Goal: Information Seeking & Learning: Understand process/instructions

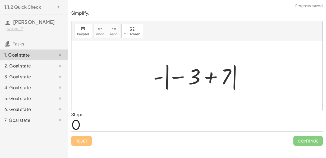
click at [184, 79] on div at bounding box center [199, 76] width 97 height 30
click at [200, 76] on div at bounding box center [199, 76] width 97 height 30
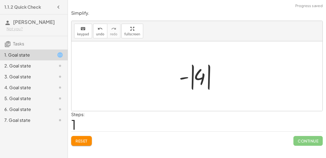
click at [196, 78] on div at bounding box center [199, 76] width 46 height 30
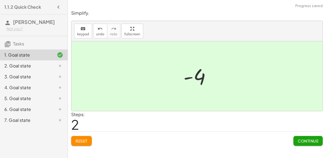
click at [301, 142] on span "Continue" at bounding box center [308, 140] width 21 height 5
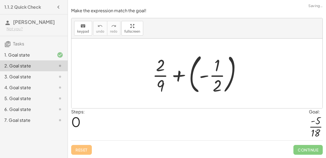
click at [183, 78] on div at bounding box center [199, 73] width 99 height 45
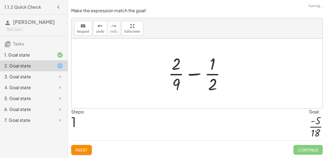
click at [205, 76] on div at bounding box center [198, 73] width 67 height 42
click at [197, 78] on div at bounding box center [198, 73] width 67 height 42
click at [194, 74] on div at bounding box center [198, 73] width 67 height 42
drag, startPoint x: 176, startPoint y: 86, endPoint x: 218, endPoint y: 87, distance: 42.1
click at [218, 87] on div at bounding box center [198, 73] width 67 height 42
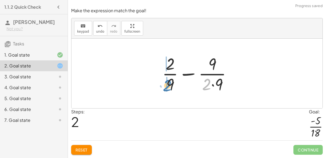
drag, startPoint x: 209, startPoint y: 87, endPoint x: 169, endPoint y: 88, distance: 39.4
click at [169, 88] on div at bounding box center [198, 73] width 79 height 42
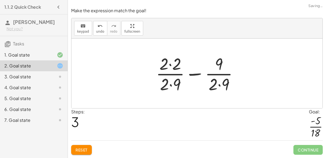
click at [181, 86] on div at bounding box center [199, 73] width 92 height 42
click at [175, 83] on div at bounding box center [199, 73] width 92 height 42
click at [177, 72] on div at bounding box center [199, 73] width 92 height 42
click at [173, 66] on div at bounding box center [199, 73] width 92 height 42
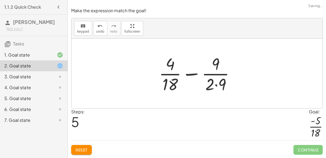
click at [221, 67] on div at bounding box center [199, 73] width 86 height 42
click at [216, 78] on div at bounding box center [199, 73] width 86 height 42
click at [214, 82] on div at bounding box center [199, 73] width 86 height 42
click at [215, 84] on div at bounding box center [199, 73] width 86 height 42
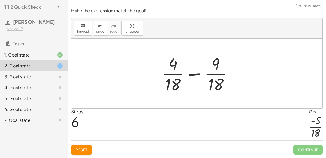
click at [203, 77] on div at bounding box center [199, 73] width 80 height 42
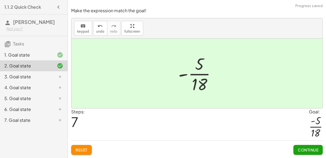
click at [309, 146] on button "Continue" at bounding box center [307, 150] width 29 height 10
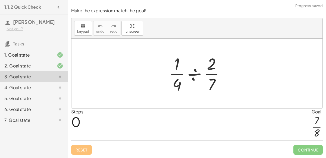
click at [181, 83] on div at bounding box center [198, 73] width 65 height 42
click at [193, 74] on div at bounding box center [198, 73] width 65 height 42
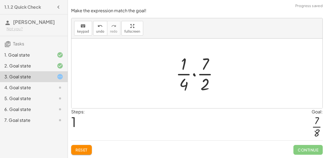
click at [188, 79] on div at bounding box center [199, 73] width 52 height 42
drag, startPoint x: 201, startPoint y: 82, endPoint x: 177, endPoint y: 83, distance: 24.7
click at [177, 83] on div at bounding box center [199, 73] width 52 height 42
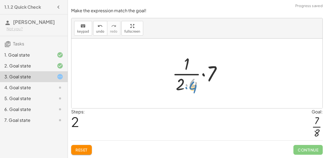
click at [190, 85] on div at bounding box center [198, 73] width 59 height 42
click at [192, 84] on div at bounding box center [198, 73] width 59 height 42
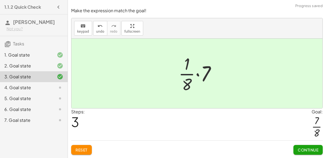
click at [194, 81] on div at bounding box center [199, 73] width 47 height 42
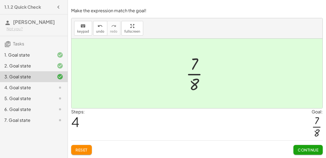
click at [314, 152] on span "Continue" at bounding box center [308, 149] width 21 height 5
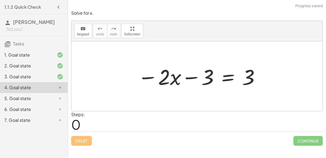
click at [194, 91] on div at bounding box center [196, 76] width 251 height 70
click at [182, 80] on div at bounding box center [199, 76] width 128 height 28
click at [231, 76] on div at bounding box center [199, 76] width 128 height 28
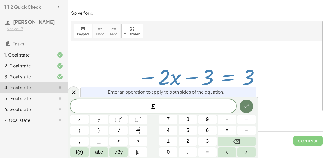
click at [245, 106] on icon "Done" at bounding box center [246, 106] width 7 height 7
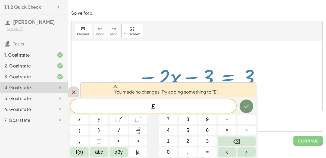
click at [75, 88] on div at bounding box center [73, 91] width 11 height 11
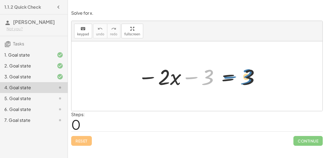
drag, startPoint x: 210, startPoint y: 79, endPoint x: 259, endPoint y: 81, distance: 48.6
click at [259, 81] on div at bounding box center [199, 76] width 128 height 28
drag, startPoint x: 251, startPoint y: 78, endPoint x: 177, endPoint y: 79, distance: 73.3
click at [177, 79] on div at bounding box center [199, 76] width 128 height 28
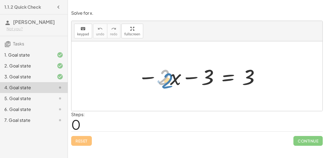
drag, startPoint x: 169, startPoint y: 80, endPoint x: 172, endPoint y: 84, distance: 4.8
click at [172, 84] on div at bounding box center [199, 76] width 128 height 28
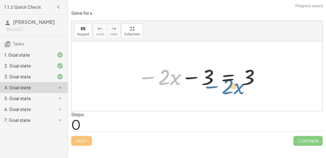
drag, startPoint x: 164, startPoint y: 77, endPoint x: 226, endPoint y: 85, distance: 62.4
click at [226, 85] on div at bounding box center [199, 76] width 128 height 28
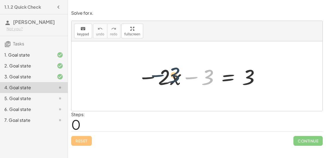
drag, startPoint x: 210, startPoint y: 79, endPoint x: 176, endPoint y: 77, distance: 34.3
click at [176, 77] on div at bounding box center [199, 76] width 128 height 28
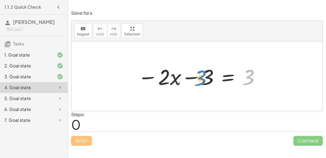
drag, startPoint x: 250, startPoint y: 79, endPoint x: 204, endPoint y: 80, distance: 46.2
click at [204, 80] on div at bounding box center [199, 76] width 128 height 28
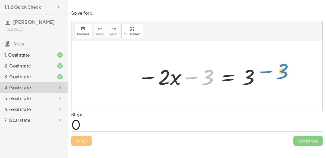
drag, startPoint x: 205, startPoint y: 75, endPoint x: 280, endPoint y: 70, distance: 75.1
drag, startPoint x: 205, startPoint y: 74, endPoint x: 245, endPoint y: 81, distance: 40.5
click at [245, 81] on div at bounding box center [199, 76] width 128 height 28
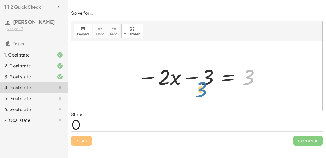
drag, startPoint x: 247, startPoint y: 79, endPoint x: 200, endPoint y: 91, distance: 48.4
drag, startPoint x: 247, startPoint y: 81, endPoint x: 157, endPoint y: 83, distance: 90.2
click at [157, 83] on div at bounding box center [199, 76] width 128 height 28
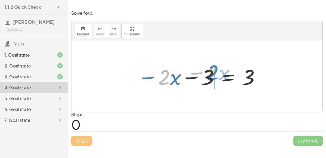
drag, startPoint x: 162, startPoint y: 79, endPoint x: 209, endPoint y: 76, distance: 47.9
click at [209, 76] on div at bounding box center [199, 76] width 128 height 28
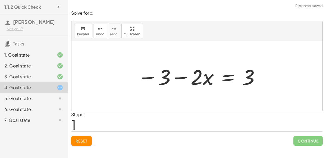
click at [171, 75] on div at bounding box center [199, 76] width 128 height 28
drag, startPoint x: 163, startPoint y: 75, endPoint x: 246, endPoint y: 77, distance: 82.6
click at [246, 77] on div at bounding box center [199, 76] width 128 height 28
drag, startPoint x: 246, startPoint y: 76, endPoint x: 181, endPoint y: 80, distance: 65.6
click at [181, 80] on div at bounding box center [199, 76] width 128 height 28
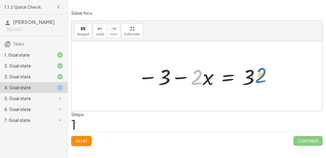
drag, startPoint x: 193, startPoint y: 76, endPoint x: 265, endPoint y: 77, distance: 72.5
click at [196, 77] on div at bounding box center [199, 76] width 128 height 28
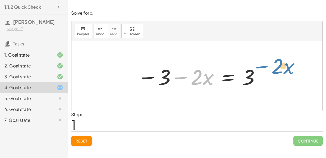
drag, startPoint x: 205, startPoint y: 79, endPoint x: 287, endPoint y: 70, distance: 82.2
click at [287, 70] on div "− · 2 · x − 3 = 3 · x − · 2 − · 2 · x − 3 = 3" at bounding box center [196, 76] width 251 height 70
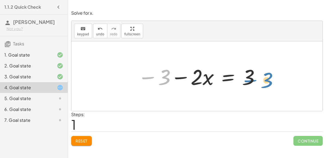
drag, startPoint x: 165, startPoint y: 78, endPoint x: 263, endPoint y: 80, distance: 98.1
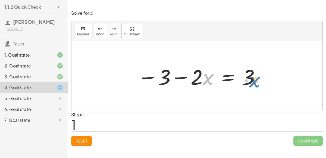
drag, startPoint x: 204, startPoint y: 77, endPoint x: 251, endPoint y: 80, distance: 46.8
click at [251, 80] on div at bounding box center [199, 76] width 128 height 28
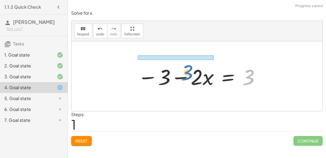
drag, startPoint x: 251, startPoint y: 76, endPoint x: 190, endPoint y: 71, distance: 60.8
click at [190, 71] on div at bounding box center [199, 76] width 128 height 28
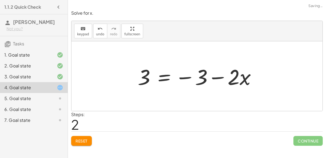
click at [205, 75] on div at bounding box center [199, 76] width 128 height 28
click at [174, 71] on div at bounding box center [199, 76] width 128 height 28
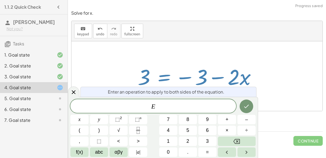
click at [209, 82] on div at bounding box center [199, 76] width 128 height 28
click at [70, 93] on icon at bounding box center [73, 92] width 7 height 7
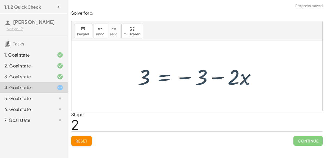
click at [214, 82] on div at bounding box center [199, 76] width 128 height 28
click at [215, 80] on div at bounding box center [199, 76] width 128 height 28
click at [137, 82] on div at bounding box center [199, 76] width 128 height 28
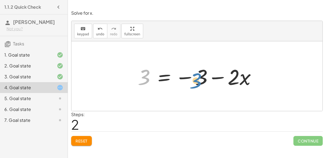
drag, startPoint x: 140, startPoint y: 81, endPoint x: 188, endPoint y: 86, distance: 47.7
click at [188, 86] on div at bounding box center [199, 76] width 128 height 28
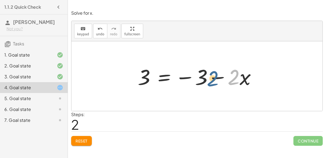
drag, startPoint x: 237, startPoint y: 69, endPoint x: 209, endPoint y: 69, distance: 28.0
click at [209, 69] on div at bounding box center [199, 76] width 128 height 28
click at [159, 81] on div at bounding box center [199, 76] width 128 height 28
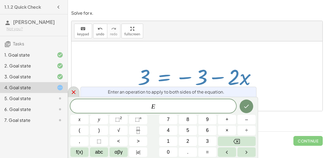
click at [75, 92] on icon at bounding box center [73, 92] width 7 height 7
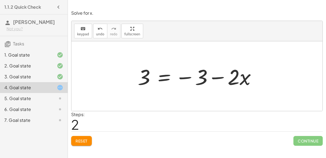
click at [0, 0] on div "Solve for x. keyboard keypad undo undo redo redo fullscreen Redo the last actio…" at bounding box center [0, 0] width 0 height 0
click at [102, 1] on div at bounding box center [197, 3] width 258 height 7
click at [164, 79] on div at bounding box center [199, 76] width 128 height 28
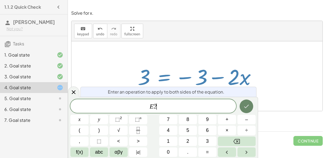
click at [246, 112] on button "Done" at bounding box center [247, 106] width 14 height 14
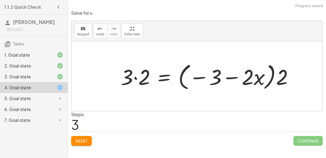
click at [215, 79] on div at bounding box center [209, 76] width 182 height 31
click at [224, 85] on div at bounding box center [209, 76] width 182 height 31
click at [257, 78] on div at bounding box center [209, 76] width 182 height 31
click at [272, 78] on div at bounding box center [209, 76] width 182 height 31
click at [275, 78] on div at bounding box center [209, 76] width 182 height 31
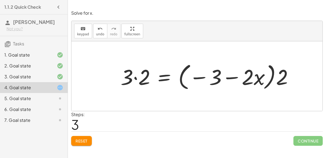
click at [122, 74] on div at bounding box center [209, 76] width 182 height 31
click at [136, 71] on div at bounding box center [209, 76] width 182 height 31
click at [173, 77] on div at bounding box center [218, 76] width 165 height 31
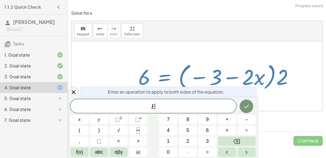
click at [192, 77] on div at bounding box center [218, 76] width 165 height 31
click at [76, 89] on icon at bounding box center [73, 92] width 7 height 7
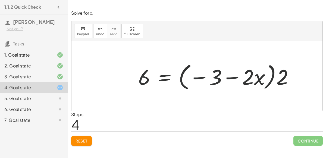
click at [219, 78] on div at bounding box center [218, 76] width 165 height 31
click at [231, 75] on div at bounding box center [218, 76] width 165 height 31
drag, startPoint x: 212, startPoint y: 78, endPoint x: 132, endPoint y: 76, distance: 80.2
click at [132, 76] on div "− · 2 · x − 3 = 3 − 3 − · 2 · x = 3 3 = − 3 − · 2 · x · 3 · 2 = · ( − 3 − · 2 ·…" at bounding box center [215, 76] width 171 height 34
click at [270, 83] on div at bounding box center [218, 76] width 165 height 31
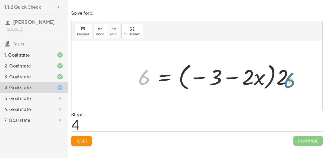
drag, startPoint x: 142, startPoint y: 78, endPoint x: 286, endPoint y: 79, distance: 144.8
click at [286, 79] on div at bounding box center [218, 76] width 165 height 31
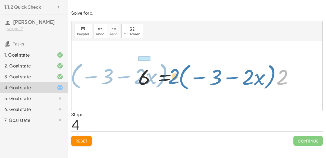
drag, startPoint x: 283, startPoint y: 78, endPoint x: 174, endPoint y: 77, distance: 108.6
click at [174, 77] on div at bounding box center [218, 76] width 165 height 31
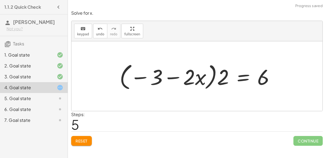
click at [173, 76] on div at bounding box center [199, 76] width 165 height 31
drag, startPoint x: 262, startPoint y: 78, endPoint x: 223, endPoint y: 81, distance: 39.5
click at [223, 81] on div at bounding box center [199, 76] width 165 height 31
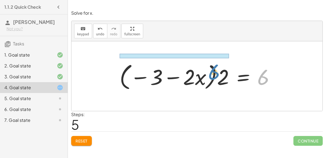
drag, startPoint x: 262, startPoint y: 78, endPoint x: 213, endPoint y: 73, distance: 49.4
click at [213, 73] on div at bounding box center [199, 76] width 165 height 31
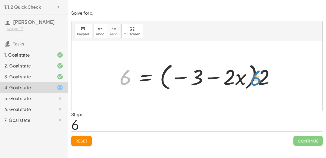
drag, startPoint x: 118, startPoint y: 77, endPoint x: 248, endPoint y: 77, distance: 130.6
click at [248, 77] on div at bounding box center [199, 76] width 165 height 31
drag, startPoint x: 125, startPoint y: 79, endPoint x: 304, endPoint y: 80, distance: 179.0
drag, startPoint x: 265, startPoint y: 76, endPoint x: 130, endPoint y: 83, distance: 135.4
click at [130, 83] on div at bounding box center [199, 76] width 165 height 31
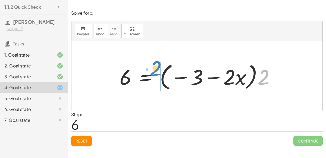
drag, startPoint x: 264, startPoint y: 76, endPoint x: 156, endPoint y: 69, distance: 107.5
click at [156, 69] on div at bounding box center [199, 76] width 165 height 31
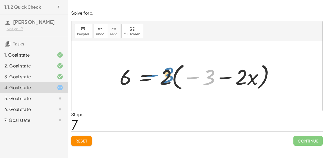
drag, startPoint x: 204, startPoint y: 78, endPoint x: 164, endPoint y: 76, distance: 40.3
click at [164, 76] on div at bounding box center [199, 76] width 165 height 31
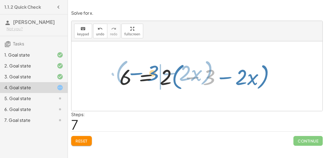
drag, startPoint x: 211, startPoint y: 73, endPoint x: 155, endPoint y: 69, distance: 56.9
click at [155, 69] on div at bounding box center [199, 76] width 165 height 31
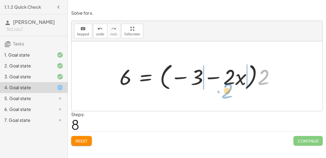
drag, startPoint x: 262, startPoint y: 79, endPoint x: 226, endPoint y: 93, distance: 38.8
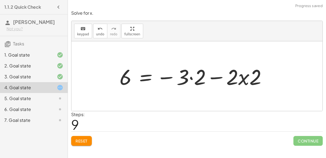
click at [217, 78] on div at bounding box center [195, 76] width 157 height 28
click at [204, 77] on div at bounding box center [195, 76] width 157 height 28
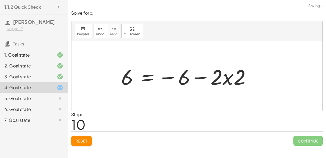
click at [227, 79] on div at bounding box center [187, 76] width 139 height 28
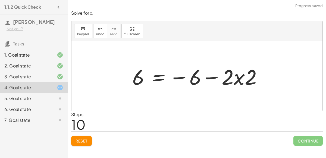
click at [232, 79] on div at bounding box center [199, 76] width 139 height 28
click at [238, 82] on div at bounding box center [199, 76] width 139 height 28
drag, startPoint x: 250, startPoint y: 76, endPoint x: 228, endPoint y: 76, distance: 21.7
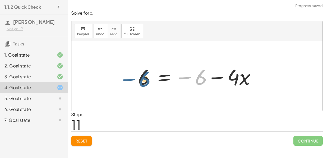
drag, startPoint x: 201, startPoint y: 77, endPoint x: 152, endPoint y: 74, distance: 49.3
click at [152, 74] on div at bounding box center [198, 76] width 127 height 28
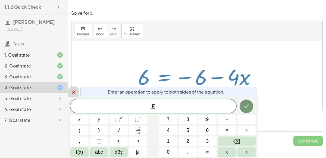
click at [72, 90] on icon at bounding box center [73, 92] width 7 height 7
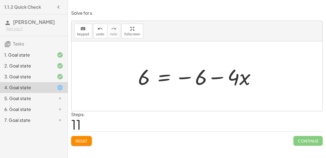
click at [204, 81] on div at bounding box center [198, 76] width 127 height 28
click at [205, 81] on div at bounding box center [198, 76] width 127 height 28
click at [206, 82] on div at bounding box center [198, 76] width 127 height 28
click at [219, 80] on div at bounding box center [198, 76] width 127 height 28
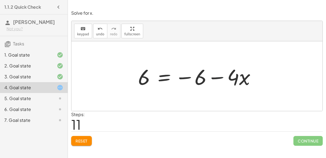
click at [219, 80] on div at bounding box center [198, 76] width 127 height 28
drag, startPoint x: 149, startPoint y: 78, endPoint x: 208, endPoint y: 79, distance: 58.1
click at [208, 79] on div at bounding box center [198, 76] width 127 height 28
click at [177, 58] on div at bounding box center [196, 76] width 251 height 70
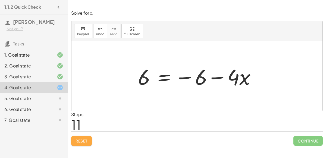
click at [84, 137] on button "Reset" at bounding box center [81, 141] width 21 height 10
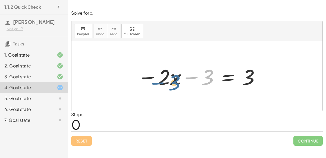
drag, startPoint x: 203, startPoint y: 77, endPoint x: 171, endPoint y: 79, distance: 32.4
click at [171, 79] on div at bounding box center [199, 76] width 128 height 28
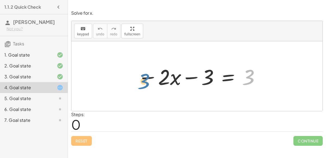
drag, startPoint x: 250, startPoint y: 77, endPoint x: 148, endPoint y: 78, distance: 102.4
click at [148, 78] on div at bounding box center [199, 76] width 128 height 28
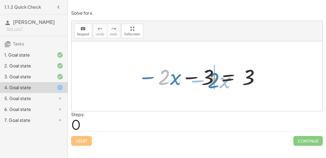
drag, startPoint x: 159, startPoint y: 80, endPoint x: 211, endPoint y: 82, distance: 52.4
click at [211, 82] on div at bounding box center [199, 76] width 128 height 28
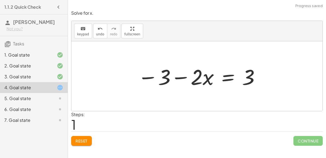
click at [194, 79] on div at bounding box center [199, 76] width 128 height 28
click at [188, 79] on div at bounding box center [199, 76] width 128 height 28
drag, startPoint x: 247, startPoint y: 78, endPoint x: 213, endPoint y: 88, distance: 35.5
click at [213, 88] on div at bounding box center [199, 76] width 128 height 28
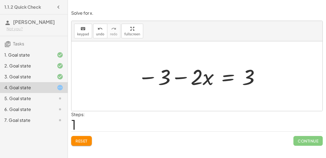
click at [88, 138] on button "Reset" at bounding box center [81, 141] width 21 height 10
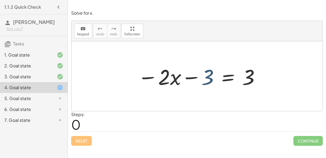
click at [211, 78] on div at bounding box center [199, 76] width 128 height 28
click at [210, 75] on div at bounding box center [199, 76] width 128 height 28
click at [230, 77] on div at bounding box center [199, 76] width 128 height 28
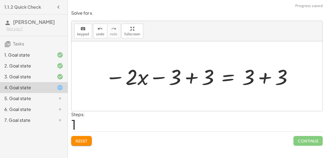
click at [193, 79] on div at bounding box center [198, 76] width 193 height 28
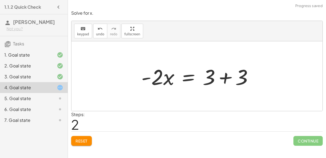
click at [223, 82] on div at bounding box center [199, 76] width 121 height 28
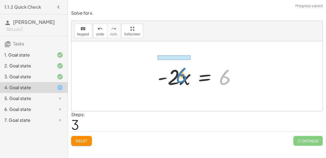
drag, startPoint x: 222, startPoint y: 79, endPoint x: 179, endPoint y: 77, distance: 43.2
click at [179, 77] on div at bounding box center [199, 76] width 88 height 28
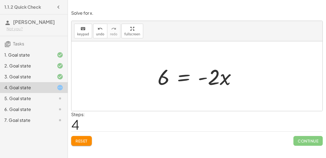
click at [186, 75] on div at bounding box center [199, 76] width 88 height 28
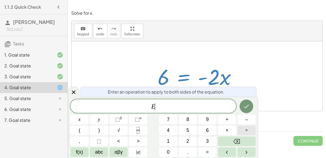
click at [244, 128] on button "÷" at bounding box center [246, 130] width 18 height 10
click at [250, 117] on button "–" at bounding box center [246, 120] width 18 height 10
click at [194, 140] on button "2" at bounding box center [188, 141] width 18 height 10
click at [243, 106] on icon "Done" at bounding box center [246, 106] width 7 height 7
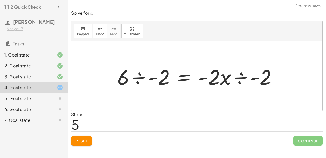
click at [144, 80] on div at bounding box center [199, 76] width 169 height 28
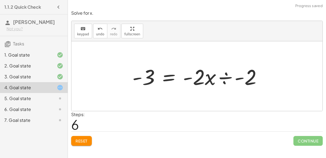
click at [234, 78] on div at bounding box center [199, 76] width 139 height 28
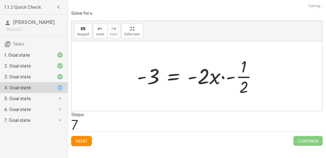
click at [228, 78] on div at bounding box center [199, 76] width 130 height 42
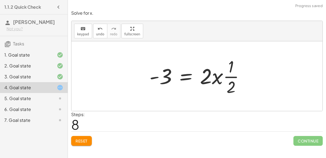
click at [213, 79] on div at bounding box center [199, 76] width 105 height 42
click at [230, 74] on div at bounding box center [199, 76] width 105 height 42
drag, startPoint x: 230, startPoint y: 86, endPoint x: 233, endPoint y: 87, distance: 3.4
click at [233, 87] on div at bounding box center [199, 76] width 105 height 42
click at [183, 97] on div "− · 2 · x − 3 = 3 − · 2 · x − 3 + 3 = + 3 + 3 − · 2 · x + 0 = + 3 + 3 · - 2 · x…" at bounding box center [196, 76] width 111 height 45
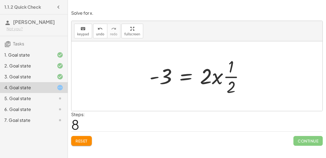
click at [205, 99] on div "− · 2 · x − 3 = 3 − · 2 · x − 3 + 3 = + 3 + 3 − · 2 · x + 0 = + 3 + 3 · - 2 · x…" at bounding box center [196, 76] width 251 height 70
drag, startPoint x: 232, startPoint y: 85, endPoint x: 205, endPoint y: 81, distance: 27.2
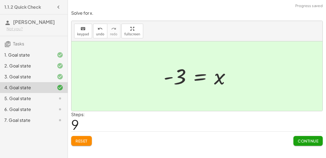
click at [307, 138] on span "Continue" at bounding box center [308, 140] width 21 height 5
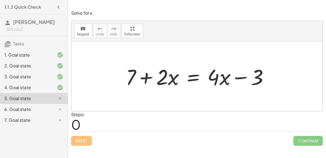
click at [146, 76] on div at bounding box center [199, 76] width 152 height 28
click at [241, 77] on div at bounding box center [199, 76] width 152 height 28
drag, startPoint x: 259, startPoint y: 79, endPoint x: 180, endPoint y: 80, distance: 79.6
click at [180, 80] on div at bounding box center [199, 76] width 152 height 28
drag, startPoint x: 162, startPoint y: 76, endPoint x: 220, endPoint y: 80, distance: 57.7
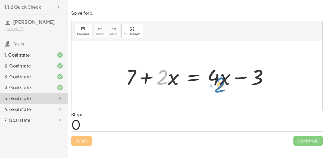
click at [220, 80] on div at bounding box center [199, 76] width 152 height 28
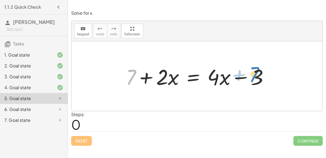
drag, startPoint x: 134, startPoint y: 75, endPoint x: 258, endPoint y: 72, distance: 123.9
click at [258, 72] on div at bounding box center [199, 76] width 152 height 28
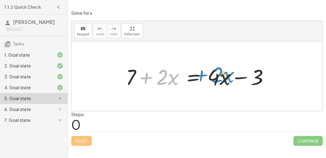
drag, startPoint x: 159, startPoint y: 81, endPoint x: 213, endPoint y: 78, distance: 54.9
click at [213, 78] on div at bounding box center [199, 76] width 152 height 28
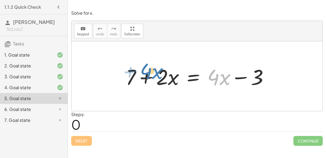
drag, startPoint x: 221, startPoint y: 79, endPoint x: 153, endPoint y: 73, distance: 67.9
click at [153, 73] on div at bounding box center [197, 76] width 149 height 28
click at [189, 75] on div at bounding box center [199, 76] width 152 height 28
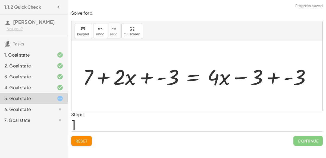
click at [152, 72] on div at bounding box center [199, 76] width 238 height 28
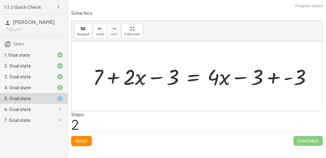
click at [134, 79] on div at bounding box center [204, 76] width 228 height 28
click at [257, 78] on div at bounding box center [204, 76] width 228 height 28
click at [261, 77] on div at bounding box center [204, 76] width 228 height 28
click at [268, 76] on div at bounding box center [204, 76] width 228 height 28
click at [268, 76] on div at bounding box center [199, 76] width 218 height 28
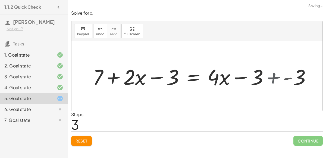
click at [268, 76] on div at bounding box center [199, 76] width 218 height 28
click at [268, 76] on div at bounding box center [182, 76] width 185 height 28
click at [243, 70] on div at bounding box center [182, 76] width 185 height 28
click at [148, 77] on div at bounding box center [182, 76] width 185 height 28
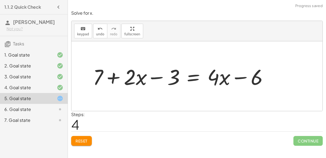
click at [148, 77] on div at bounding box center [182, 76] width 185 height 28
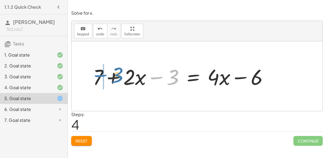
drag, startPoint x: 176, startPoint y: 81, endPoint x: 122, endPoint y: 79, distance: 53.8
click at [122, 79] on div at bounding box center [182, 76] width 185 height 28
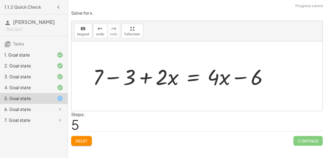
click at [123, 79] on div at bounding box center [182, 76] width 185 height 28
click at [147, 78] on div at bounding box center [198, 76] width 154 height 28
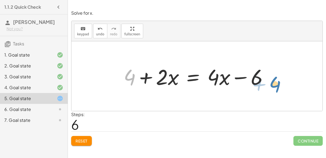
drag, startPoint x: 127, startPoint y: 71, endPoint x: 266, endPoint y: 68, distance: 139.4
click at [266, 68] on div at bounding box center [198, 76] width 154 height 28
drag, startPoint x: 129, startPoint y: 76, endPoint x: 180, endPoint y: 73, distance: 50.6
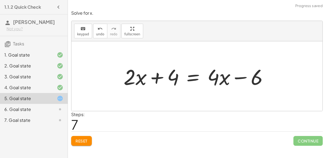
click at [140, 79] on div at bounding box center [198, 76] width 154 height 28
click at [227, 74] on div at bounding box center [198, 76] width 154 height 28
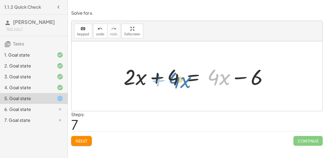
drag, startPoint x: 214, startPoint y: 77, endPoint x: 171, endPoint y: 76, distance: 42.6
click at [171, 76] on div at bounding box center [196, 76] width 150 height 28
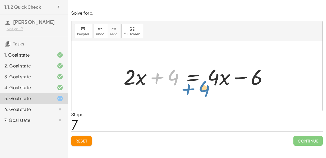
drag, startPoint x: 173, startPoint y: 77, endPoint x: 203, endPoint y: 89, distance: 32.7
click at [203, 89] on div at bounding box center [198, 76] width 154 height 28
click at [188, 78] on div at bounding box center [198, 76] width 154 height 28
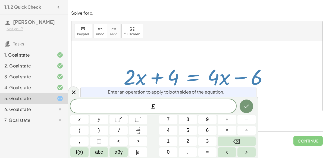
click at [216, 105] on span "E ​" at bounding box center [153, 107] width 166 height 8
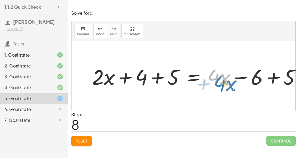
click at [215, 86] on div at bounding box center [196, 76] width 214 height 28
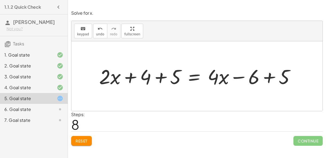
click at [129, 72] on div at bounding box center [198, 76] width 205 height 26
click at [0, 0] on div "Solve for x. keyboard keypad undo undo redo redo fullscreen + 7 + · 2 · x = + ·…" at bounding box center [0, 0] width 0 height 0
click at [85, 140] on span "Reset" at bounding box center [82, 140] width 12 height 5
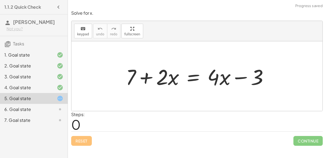
click at [190, 78] on div at bounding box center [199, 76] width 152 height 28
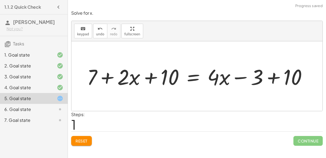
click at [154, 77] on div at bounding box center [199, 76] width 230 height 28
click at [138, 83] on div at bounding box center [199, 76] width 230 height 28
click at [282, 77] on div at bounding box center [199, 76] width 230 height 28
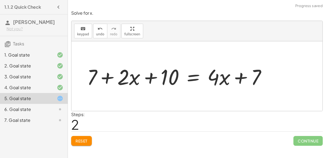
click at [258, 81] on div at bounding box center [178, 76] width 189 height 28
click at [255, 80] on div at bounding box center [178, 76] width 189 height 28
click at [168, 84] on div at bounding box center [178, 76] width 189 height 28
click at [113, 78] on div at bounding box center [178, 76] width 189 height 28
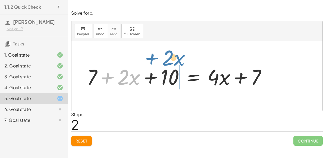
drag, startPoint x: 104, startPoint y: 76, endPoint x: 149, endPoint y: 57, distance: 48.5
click at [149, 57] on div "+ 7 + · 2 · x = + · 4 · x − 3 + 7 + · 2 · x + 10 = + · 4 · x − 3 + 10 + · 2 · x…" at bounding box center [196, 76] width 251 height 70
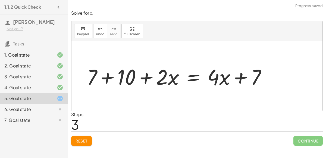
click at [120, 74] on div at bounding box center [178, 76] width 189 height 28
click at [131, 76] on div at bounding box center [194, 76] width 158 height 28
click at [206, 78] on div at bounding box center [194, 76] width 158 height 28
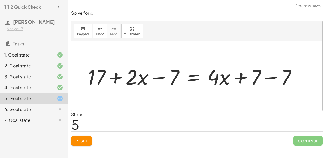
click at [291, 69] on div at bounding box center [194, 76] width 218 height 28
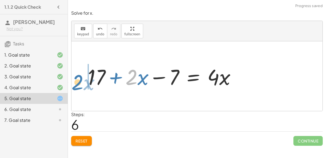
drag, startPoint x: 132, startPoint y: 77, endPoint x: 81, endPoint y: 80, distance: 51.1
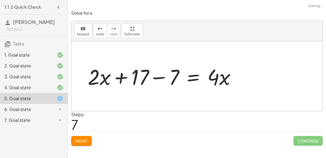
click at [141, 68] on div at bounding box center [164, 76] width 158 height 28
click at [156, 74] on div at bounding box center [164, 76] width 158 height 28
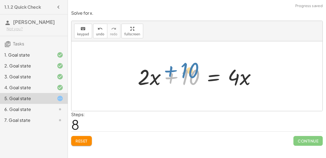
drag, startPoint x: 194, startPoint y: 81, endPoint x: 175, endPoint y: 68, distance: 22.5
click at [175, 68] on div at bounding box center [199, 76] width 128 height 28
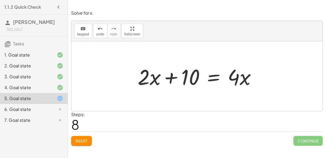
click at [210, 77] on div at bounding box center [199, 76] width 128 height 28
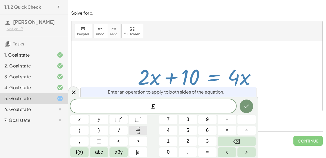
click at [134, 131] on button "Fraction" at bounding box center [138, 130] width 18 height 10
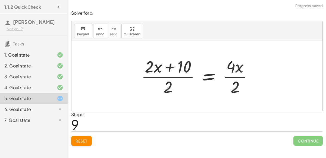
click at [167, 72] on div at bounding box center [199, 76] width 121 height 42
click at [166, 82] on div at bounding box center [199, 76] width 121 height 42
click at [176, 75] on div at bounding box center [199, 76] width 121 height 42
click at [241, 76] on div at bounding box center [199, 76] width 121 height 42
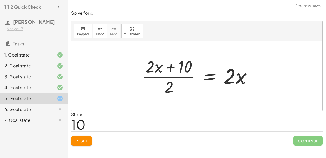
click at [170, 91] on div at bounding box center [199, 76] width 120 height 42
click at [174, 83] on div at bounding box center [199, 76] width 120 height 42
click at [169, 77] on div at bounding box center [199, 76] width 120 height 42
click at [169, 72] on div at bounding box center [199, 76] width 120 height 42
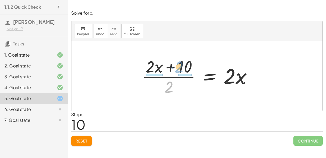
drag, startPoint x: 164, startPoint y: 88, endPoint x: 173, endPoint y: 67, distance: 22.3
click at [173, 67] on div at bounding box center [199, 76] width 120 height 42
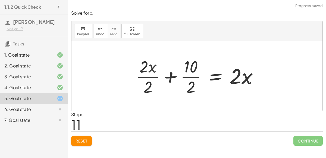
click at [169, 74] on div at bounding box center [199, 76] width 132 height 42
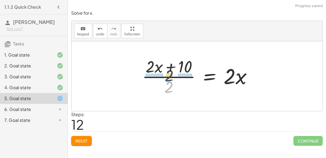
drag, startPoint x: 169, startPoint y: 82, endPoint x: 169, endPoint y: 67, distance: 15.0
click at [169, 67] on div at bounding box center [199, 76] width 120 height 42
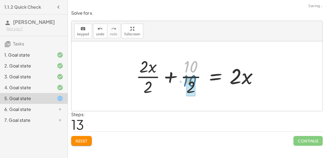
drag, startPoint x: 189, startPoint y: 67, endPoint x: 187, endPoint y: 81, distance: 14.4
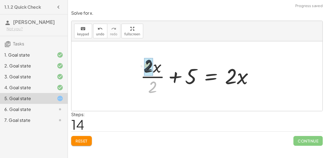
drag, startPoint x: 157, startPoint y: 82, endPoint x: 153, endPoint y: 67, distance: 15.5
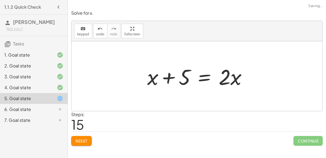
click at [179, 77] on div at bounding box center [198, 76] width 109 height 28
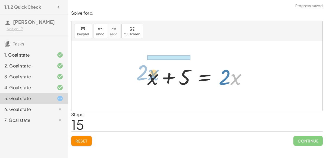
drag, startPoint x: 232, startPoint y: 75, endPoint x: 149, endPoint y: 71, distance: 83.5
click at [149, 71] on div at bounding box center [198, 76] width 109 height 28
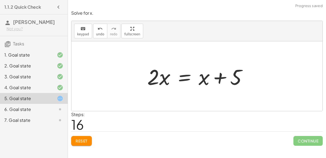
click at [204, 79] on div at bounding box center [198, 76] width 109 height 28
click at [184, 80] on div at bounding box center [198, 76] width 109 height 28
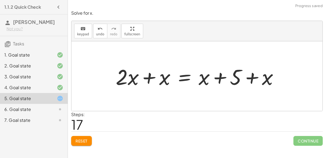
click at [152, 89] on div at bounding box center [199, 76] width 172 height 28
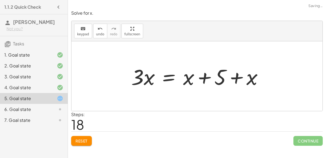
click at [225, 78] on div at bounding box center [198, 76] width 141 height 28
click at [240, 76] on div at bounding box center [198, 76] width 141 height 28
click at [219, 80] on div at bounding box center [198, 76] width 141 height 28
drag, startPoint x: 246, startPoint y: 78, endPoint x: 206, endPoint y: 76, distance: 39.4
click at [206, 76] on div at bounding box center [198, 76] width 141 height 28
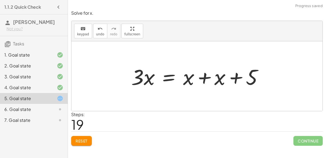
click at [206, 76] on div at bounding box center [198, 76] width 141 height 28
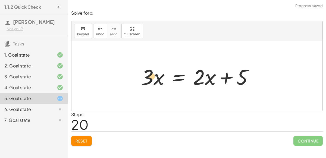
drag, startPoint x: 205, startPoint y: 78, endPoint x: 146, endPoint y: 77, distance: 58.4
click at [146, 77] on div at bounding box center [199, 76] width 122 height 28
click at [216, 79] on div at bounding box center [199, 76] width 122 height 28
click at [180, 78] on div at bounding box center [199, 76] width 122 height 28
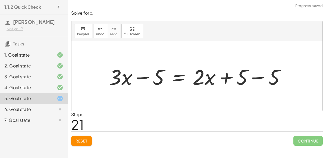
click at [138, 75] on div at bounding box center [199, 76] width 186 height 28
click at [263, 76] on div at bounding box center [199, 76] width 186 height 28
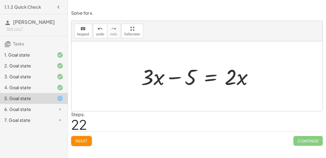
click at [215, 74] on div at bounding box center [199, 76] width 122 height 28
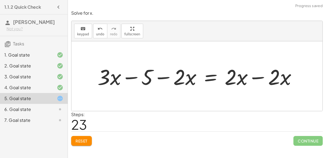
click at [173, 74] on div at bounding box center [199, 76] width 209 height 28
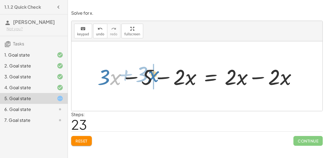
drag, startPoint x: 114, startPoint y: 78, endPoint x: 153, endPoint y: 74, distance: 39.0
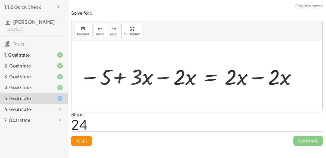
click at [159, 74] on div at bounding box center [186, 76] width 225 height 28
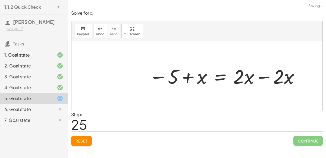
click at [265, 71] on div at bounding box center [224, 76] width 157 height 26
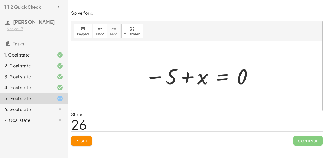
click at [225, 78] on div at bounding box center [199, 76] width 114 height 27
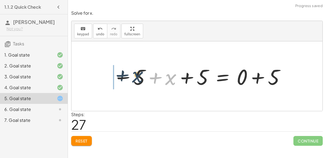
drag, startPoint x: 171, startPoint y: 79, endPoint x: 118, endPoint y: 71, distance: 53.0
click at [118, 71] on div at bounding box center [199, 76] width 178 height 28
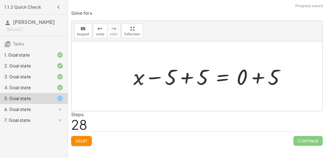
click at [162, 70] on div at bounding box center [211, 76] width 161 height 28
click at [196, 74] on div at bounding box center [211, 76] width 161 height 28
click at [196, 74] on div at bounding box center [242, 76] width 97 height 28
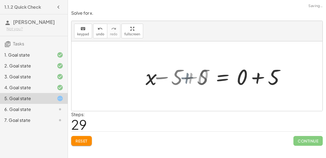
click at [196, 74] on div at bounding box center [242, 76] width 97 height 28
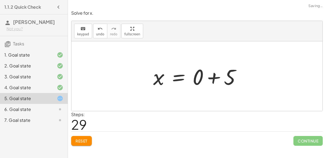
click at [219, 78] on div at bounding box center [198, 76] width 97 height 28
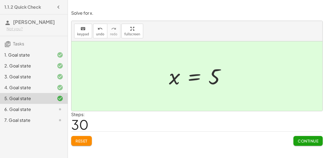
click at [310, 141] on span "Continue" at bounding box center [308, 140] width 21 height 5
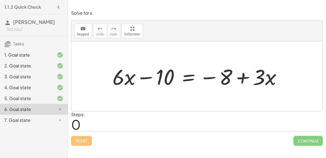
click at [18, 99] on div "5. Goal state" at bounding box center [26, 98] width 44 height 7
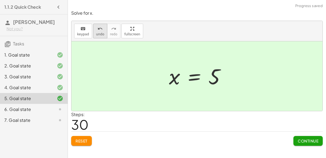
click at [102, 27] on button "undo undo" at bounding box center [100, 31] width 14 height 15
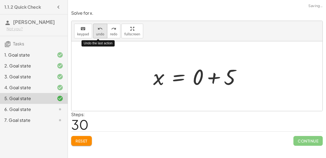
click at [102, 27] on button "undo undo" at bounding box center [100, 31] width 14 height 15
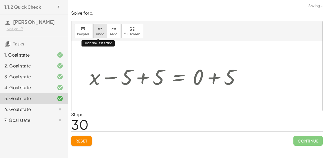
click at [102, 27] on button "undo undo" at bounding box center [100, 31] width 14 height 15
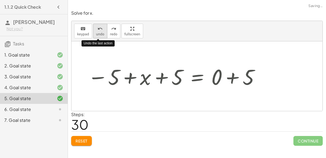
click at [102, 27] on button "undo undo" at bounding box center [100, 31] width 14 height 15
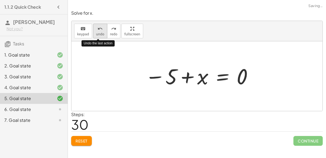
click at [102, 27] on button "undo undo" at bounding box center [100, 31] width 14 height 15
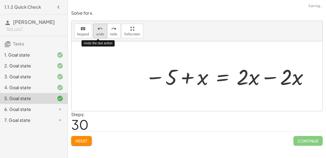
click at [102, 27] on button "undo undo" at bounding box center [100, 31] width 14 height 15
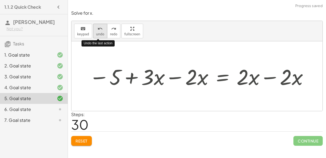
click at [102, 27] on button "undo undo" at bounding box center [100, 31] width 14 height 15
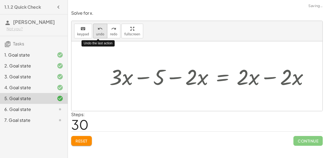
click at [102, 27] on button "undo undo" at bounding box center [100, 31] width 14 height 15
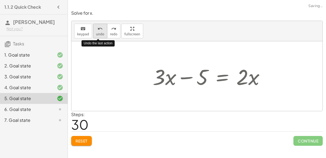
click at [102, 27] on button "undo undo" at bounding box center [100, 31] width 14 height 15
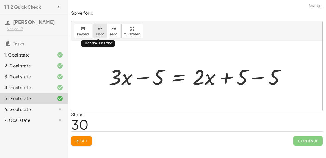
click at [102, 27] on button "undo undo" at bounding box center [100, 31] width 14 height 15
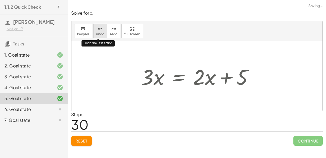
click at [102, 27] on button "undo undo" at bounding box center [100, 31] width 14 height 15
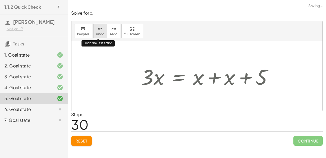
click at [102, 27] on button "undo undo" at bounding box center [100, 31] width 14 height 15
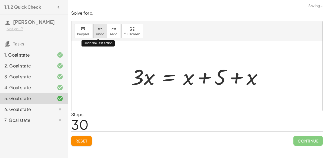
click at [102, 27] on button "undo undo" at bounding box center [100, 31] width 14 height 15
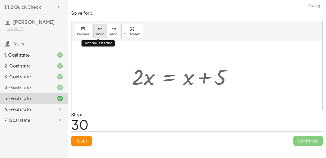
click at [102, 27] on button "undo undo" at bounding box center [100, 31] width 14 height 15
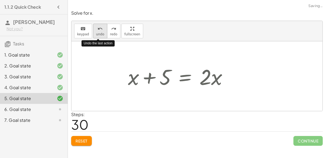
click at [102, 27] on button "undo undo" at bounding box center [100, 31] width 14 height 15
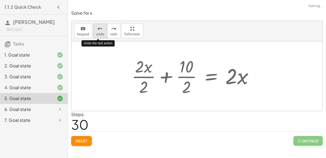
click at [102, 27] on button "undo undo" at bounding box center [100, 31] width 14 height 15
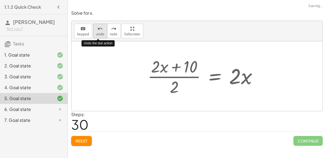
click at [102, 27] on button "undo undo" at bounding box center [100, 31] width 14 height 15
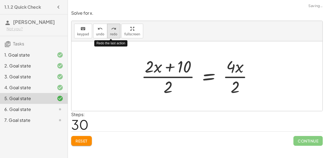
click at [111, 29] on icon "redo" at bounding box center [113, 29] width 5 height 7
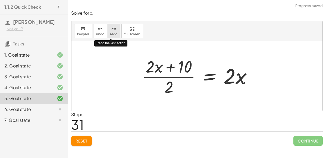
click at [111, 29] on icon "redo" at bounding box center [113, 29] width 5 height 7
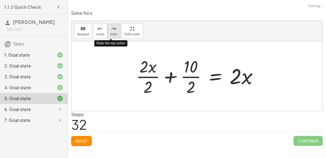
click at [111, 29] on icon "redo" at bounding box center [113, 29] width 5 height 7
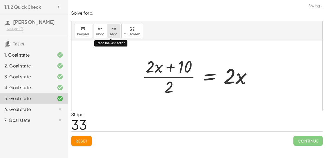
click at [111, 29] on icon "redo" at bounding box center [113, 29] width 5 height 7
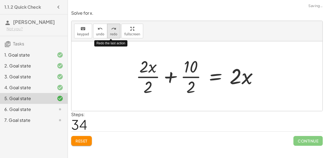
click at [111, 29] on icon "redo" at bounding box center [113, 29] width 5 height 7
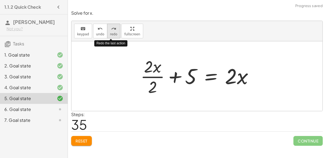
click at [111, 29] on icon "redo" at bounding box center [113, 29] width 5 height 7
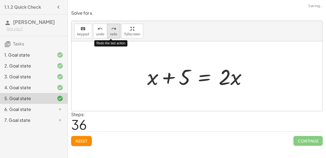
click at [111, 29] on icon "redo" at bounding box center [113, 29] width 5 height 7
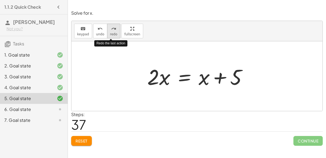
click at [111, 29] on icon "redo" at bounding box center [113, 29] width 5 height 7
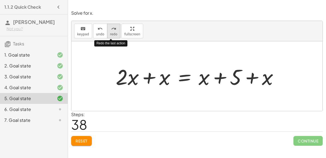
click at [111, 29] on icon "redo" at bounding box center [113, 29] width 5 height 7
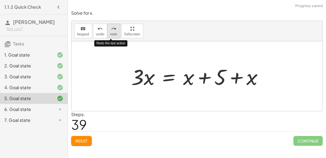
click at [111, 29] on icon "redo" at bounding box center [113, 29] width 5 height 7
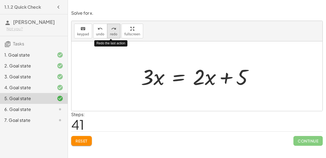
click at [111, 29] on icon "redo" at bounding box center [113, 29] width 5 height 7
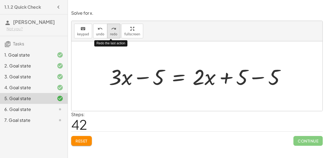
click at [111, 29] on icon "redo" at bounding box center [113, 29] width 5 height 7
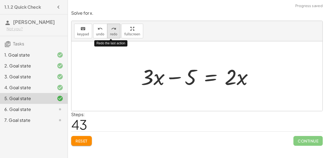
click at [111, 29] on icon "redo" at bounding box center [113, 29] width 5 height 7
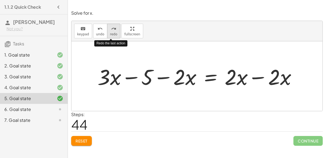
click at [111, 29] on icon "redo" at bounding box center [113, 29] width 5 height 7
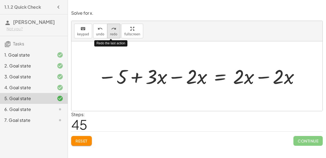
click at [111, 29] on icon "redo" at bounding box center [113, 29] width 5 height 7
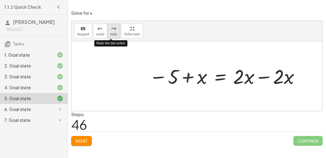
click at [111, 29] on icon "redo" at bounding box center [113, 29] width 5 height 7
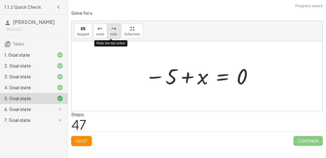
click at [111, 29] on icon "redo" at bounding box center [113, 29] width 5 height 7
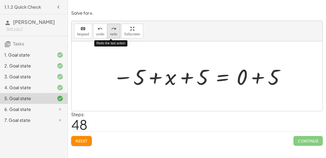
click at [111, 29] on icon "redo" at bounding box center [113, 29] width 5 height 7
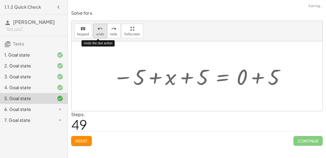
click at [97, 32] on button "undo undo" at bounding box center [100, 31] width 14 height 15
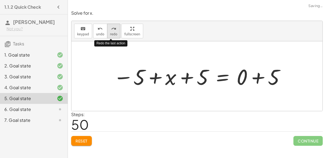
click at [111, 30] on icon "redo" at bounding box center [113, 29] width 5 height 7
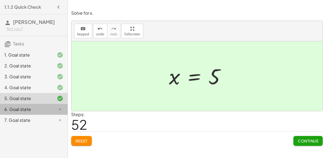
click at [61, 107] on icon at bounding box center [60, 109] width 7 height 7
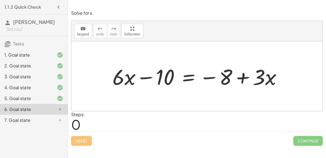
click at [56, 100] on div at bounding box center [55, 98] width 15 height 7
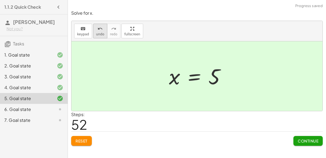
click at [99, 30] on icon "undo" at bounding box center [100, 29] width 5 height 7
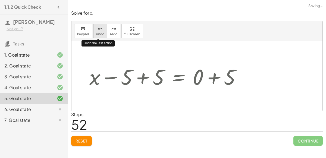
click at [99, 30] on icon "undo" at bounding box center [100, 29] width 5 height 7
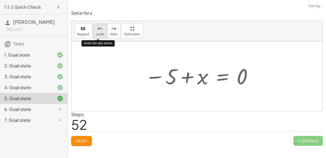
click at [99, 30] on icon "undo" at bounding box center [100, 29] width 5 height 7
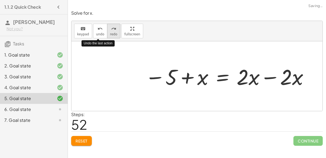
click at [111, 31] on icon "redo" at bounding box center [113, 29] width 5 height 7
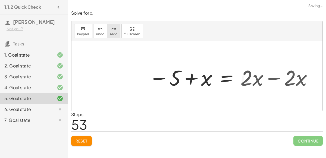
click at [111, 31] on icon "redo" at bounding box center [113, 29] width 5 height 7
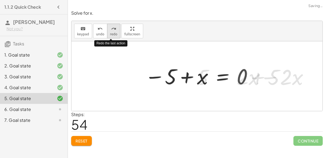
click at [111, 31] on icon "redo" at bounding box center [113, 29] width 5 height 7
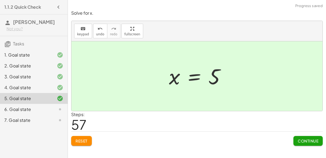
click at [37, 109] on div "6. Goal state" at bounding box center [26, 109] width 44 height 7
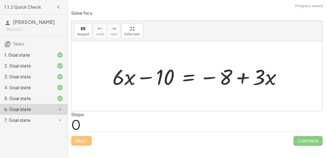
click at [146, 75] on div at bounding box center [199, 76] width 179 height 28
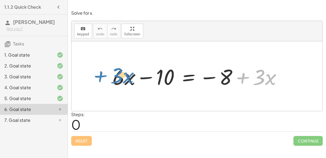
drag, startPoint x: 242, startPoint y: 78, endPoint x: 99, endPoint y: 77, distance: 143.4
click at [99, 77] on div "+ · 3 · x + · 6 · x − 10 = − 8 + · 3 · x" at bounding box center [196, 76] width 251 height 70
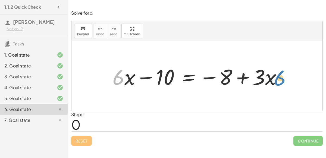
drag, startPoint x: 120, startPoint y: 81, endPoint x: 281, endPoint y: 82, distance: 161.3
click at [281, 82] on div at bounding box center [199, 76] width 179 height 28
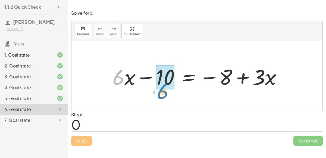
drag, startPoint x: 114, startPoint y: 78, endPoint x: 159, endPoint y: 90, distance: 46.2
click at [159, 90] on div "· 6 + · x + · 6 · x − 10 = − 8 + · 3 · x" at bounding box center [197, 76] width 186 height 31
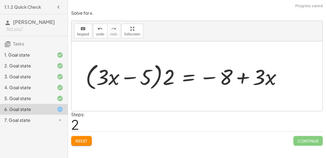
click at [124, 80] on div at bounding box center [186, 76] width 206 height 31
drag, startPoint x: 164, startPoint y: 77, endPoint x: 143, endPoint y: 76, distance: 21.3
click at [143, 76] on div at bounding box center [186, 76] width 206 height 31
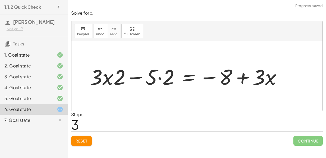
click at [142, 78] on div at bounding box center [187, 76] width 201 height 28
click at [125, 78] on div at bounding box center [187, 76] width 201 height 28
click at [162, 83] on div at bounding box center [187, 76] width 201 height 28
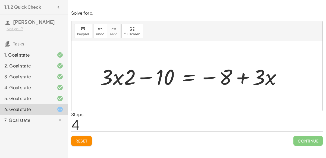
click at [127, 79] on div at bounding box center [193, 76] width 191 height 28
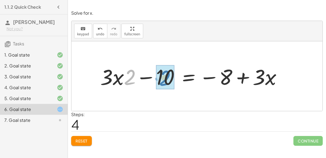
drag, startPoint x: 127, startPoint y: 79, endPoint x: 164, endPoint y: 80, distance: 36.9
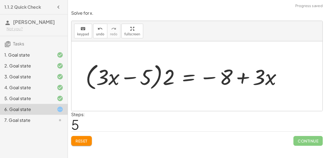
click at [164, 80] on div at bounding box center [186, 76] width 206 height 31
click at [159, 78] on div at bounding box center [186, 76] width 206 height 31
drag, startPoint x: 168, startPoint y: 78, endPoint x: 140, endPoint y: 76, distance: 27.3
click at [140, 76] on div at bounding box center [186, 76] width 206 height 31
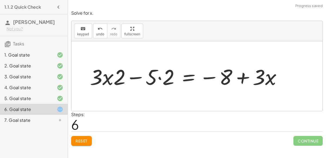
click at [147, 78] on div at bounding box center [187, 76] width 201 height 28
click at [160, 78] on div at bounding box center [187, 76] width 201 height 28
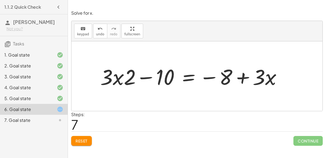
click at [250, 71] on div at bounding box center [193, 76] width 191 height 28
drag, startPoint x: 232, startPoint y: 76, endPoint x: 138, endPoint y: 81, distance: 93.8
click at [138, 81] on div at bounding box center [193, 76] width 191 height 28
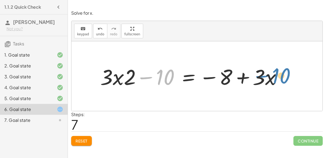
drag, startPoint x: 160, startPoint y: 78, endPoint x: 276, endPoint y: 77, distance: 116.3
click at [276, 77] on div at bounding box center [193, 76] width 191 height 28
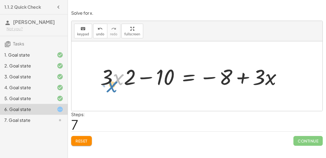
drag, startPoint x: 118, startPoint y: 77, endPoint x: 112, endPoint y: 72, distance: 7.2
click at [112, 72] on div at bounding box center [193, 76] width 191 height 28
drag, startPoint x: 107, startPoint y: 73, endPoint x: 140, endPoint y: 73, distance: 32.6
click at [140, 73] on div at bounding box center [193, 76] width 191 height 28
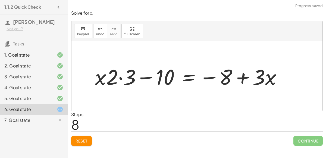
click at [118, 77] on div at bounding box center [190, 76] width 196 height 28
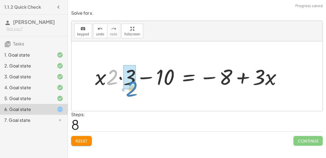
drag, startPoint x: 111, startPoint y: 78, endPoint x: 131, endPoint y: 89, distance: 22.8
click at [131, 89] on div at bounding box center [190, 76] width 196 height 28
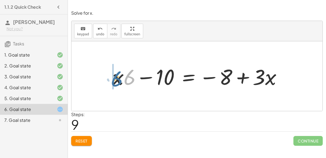
drag, startPoint x: 127, startPoint y: 78, endPoint x: 112, endPoint y: 78, distance: 15.2
click at [112, 78] on div at bounding box center [199, 76] width 179 height 28
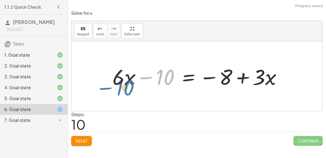
drag, startPoint x: 164, startPoint y: 79, endPoint x: 135, endPoint y: 90, distance: 30.7
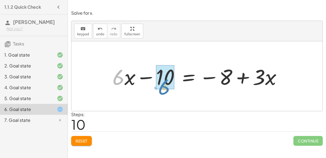
drag, startPoint x: 119, startPoint y: 83, endPoint x: 165, endPoint y: 93, distance: 46.9
click at [165, 93] on div "+ · 6 · x − 10 = − 8 + · 3 · x + · 2 · 3 · x − · 2 · 5 = − 8 + · 3 · x · ( + · …" at bounding box center [196, 76] width 251 height 70
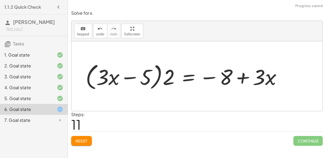
click at [150, 81] on div at bounding box center [186, 76] width 206 height 31
click at [162, 81] on div at bounding box center [186, 76] width 206 height 31
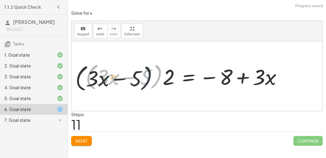
drag, startPoint x: 162, startPoint y: 81, endPoint x: 152, endPoint y: 82, distance: 10.7
click at [152, 82] on div at bounding box center [186, 76] width 206 height 31
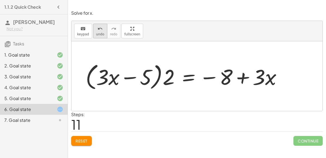
click at [103, 27] on button "undo undo" at bounding box center [100, 31] width 14 height 15
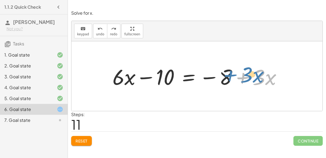
drag, startPoint x: 243, startPoint y: 76, endPoint x: 236, endPoint y: 70, distance: 8.7
click at [236, 70] on div at bounding box center [199, 76] width 179 height 28
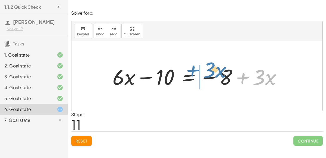
drag, startPoint x: 252, startPoint y: 77, endPoint x: 203, endPoint y: 72, distance: 48.6
click at [203, 72] on div at bounding box center [199, 76] width 179 height 28
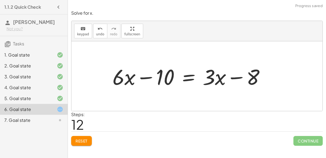
click at [231, 77] on div at bounding box center [191, 76] width 162 height 28
click at [194, 76] on div at bounding box center [191, 76] width 162 height 28
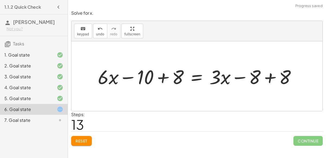
click at [268, 73] on div at bounding box center [199, 76] width 208 height 26
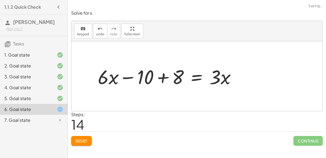
click at [179, 79] on div at bounding box center [169, 76] width 148 height 26
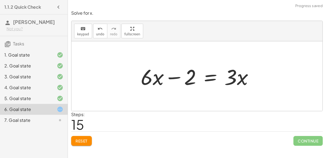
click at [209, 77] on div at bounding box center [199, 76] width 122 height 28
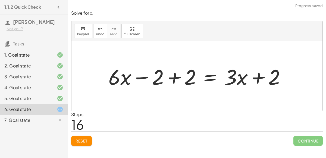
click at [180, 68] on div at bounding box center [199, 76] width 187 height 28
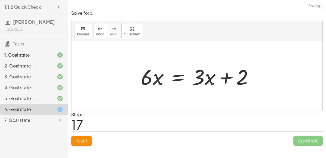
click at [241, 81] on div at bounding box center [199, 76] width 122 height 28
drag, startPoint x: 202, startPoint y: 79, endPoint x: 231, endPoint y: 84, distance: 29.2
click at [231, 84] on div at bounding box center [199, 76] width 122 height 28
drag, startPoint x: 207, startPoint y: 76, endPoint x: 193, endPoint y: 76, distance: 14.4
click at [175, 74] on div at bounding box center [199, 76] width 122 height 28
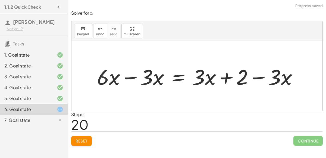
click at [150, 75] on div at bounding box center [199, 76] width 210 height 28
click at [137, 76] on div at bounding box center [199, 76] width 210 height 28
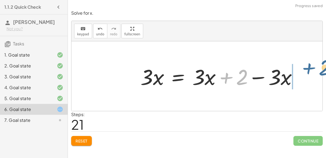
drag, startPoint x: 235, startPoint y: 78, endPoint x: 308, endPoint y: 73, distance: 72.7
click at [308, 73] on div "+ · 6 · x − 10 = − 8 + · 3 · x + · 2 · 3 · x − · 2 · 5 = − 8 + · 3 · x · ( + · …" at bounding box center [196, 76] width 251 height 70
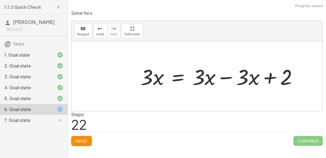
click at [239, 75] on div at bounding box center [221, 76] width 166 height 28
click at [230, 78] on div at bounding box center [221, 76] width 166 height 28
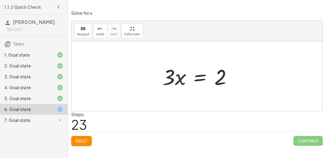
click at [200, 79] on div at bounding box center [199, 76] width 79 height 28
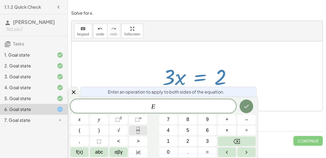
click at [139, 128] on icon "Fraction" at bounding box center [138, 130] width 7 height 7
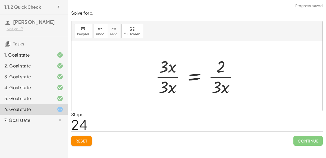
click at [173, 75] on div at bounding box center [199, 76] width 93 height 42
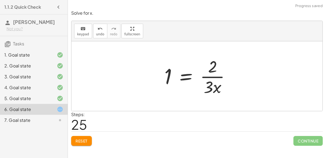
click at [207, 77] on div at bounding box center [200, 76] width 76 height 42
click at [207, 77] on div at bounding box center [199, 76] width 76 height 42
click at [210, 83] on div at bounding box center [199, 76] width 76 height 42
drag, startPoint x: 210, startPoint y: 82, endPoint x: 198, endPoint y: 67, distance: 19.6
click at [198, 67] on div at bounding box center [199, 76] width 76 height 42
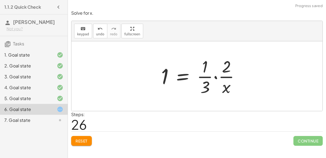
click at [211, 73] on div at bounding box center [202, 76] width 88 height 42
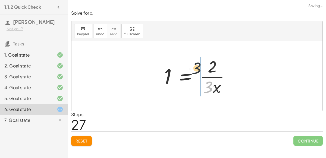
drag, startPoint x: 206, startPoint y: 82, endPoint x: 193, endPoint y: 61, distance: 24.4
click at [193, 61] on div at bounding box center [199, 76] width 76 height 42
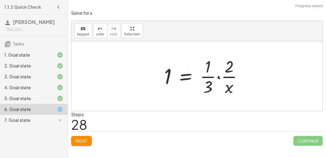
click at [225, 68] on div at bounding box center [205, 76] width 88 height 42
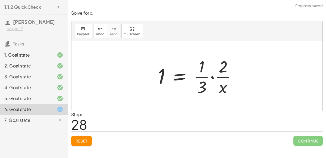
click at [224, 77] on div at bounding box center [199, 76] width 88 height 42
click at [223, 80] on div at bounding box center [199, 76] width 88 height 42
click at [206, 73] on div at bounding box center [199, 76] width 88 height 42
click at [199, 72] on div at bounding box center [199, 76] width 88 height 42
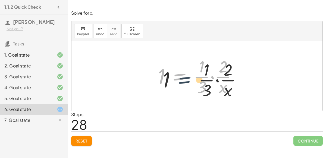
drag, startPoint x: 166, startPoint y: 75, endPoint x: 176, endPoint y: 79, distance: 11.2
click at [176, 79] on div at bounding box center [199, 76] width 88 height 42
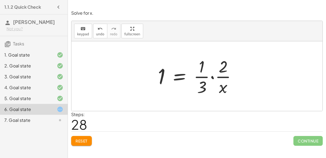
click at [176, 79] on div at bounding box center [199, 76] width 88 height 42
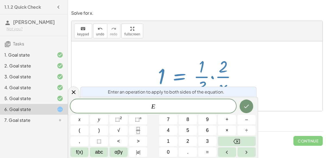
click at [151, 61] on div "+ · 6 · x − 10 = − 8 + · 3 · x + · 2 · 3 · x − · 2 · 5 = − 8 + · 3 · x · ( + · …" at bounding box center [197, 76] width 95 height 45
click at [0, 0] on div "Solve for x. keyboard keypad undo undo redo redo fullscreen + · 6 · x − 10 = − …" at bounding box center [0, 0] width 0 height 0
click at [76, 97] on div "Enter an operation to apply to both sides of the equation. E x y ⬚ 2 ⬚ n 7 8 9 …" at bounding box center [163, 127] width 190 height 61
click at [76, 95] on div at bounding box center [73, 91] width 11 height 11
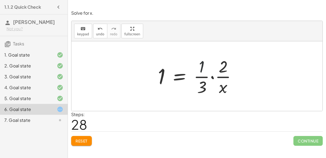
click at [201, 71] on div at bounding box center [199, 76] width 88 height 42
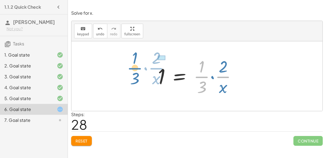
drag, startPoint x: 201, startPoint y: 76, endPoint x: 134, endPoint y: 68, distance: 67.6
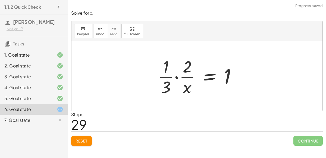
click at [180, 75] on div at bounding box center [199, 76] width 88 height 42
click at [102, 32] on button "undo undo" at bounding box center [100, 31] width 14 height 15
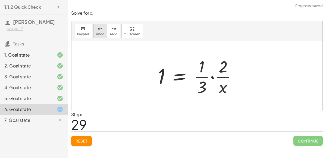
click at [101, 30] on div "undo" at bounding box center [100, 28] width 8 height 7
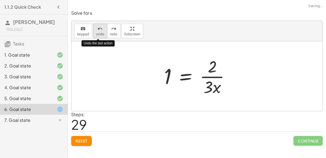
click at [101, 30] on div "undo" at bounding box center [100, 28] width 8 height 7
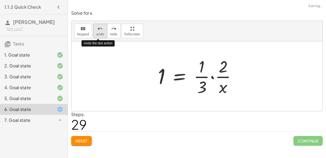
click at [101, 30] on div "undo" at bounding box center [100, 28] width 8 height 7
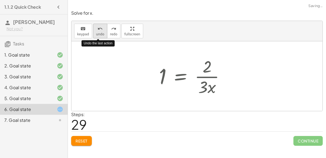
click at [101, 30] on div "undo" at bounding box center [100, 28] width 8 height 7
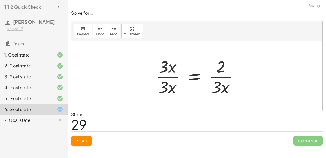
click at [219, 79] on div at bounding box center [199, 76] width 93 height 42
click at [163, 75] on div at bounding box center [199, 76] width 93 height 42
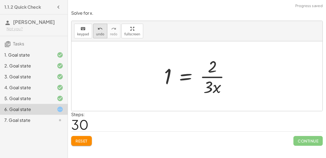
click at [97, 33] on span "undo" at bounding box center [100, 34] width 8 height 4
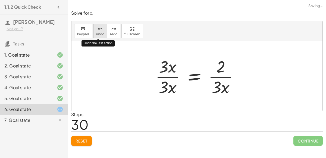
click at [97, 33] on span "undo" at bounding box center [100, 34] width 8 height 4
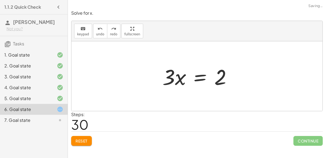
click at [200, 83] on div at bounding box center [199, 76] width 79 height 28
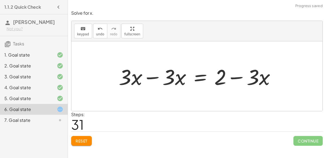
click at [157, 77] on div at bounding box center [199, 76] width 166 height 28
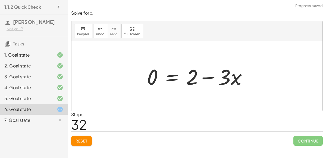
click at [214, 78] on div at bounding box center [199, 76] width 110 height 28
click at [174, 78] on div at bounding box center [199, 76] width 110 height 28
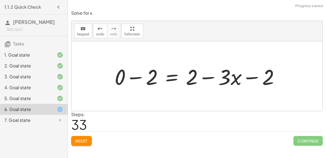
click at [141, 75] on div at bounding box center [199, 76] width 174 height 28
click at [190, 76] on div at bounding box center [209, 76] width 153 height 28
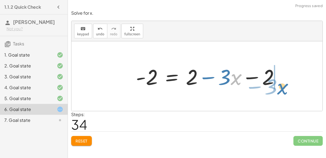
drag, startPoint x: 233, startPoint y: 76, endPoint x: 287, endPoint y: 87, distance: 54.4
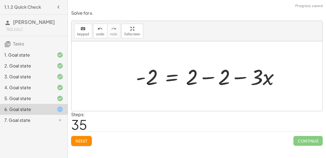
click at [213, 77] on div at bounding box center [209, 76] width 153 height 28
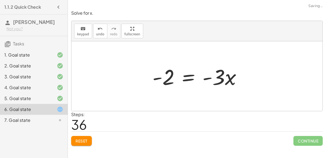
click at [190, 78] on div at bounding box center [199, 76] width 99 height 28
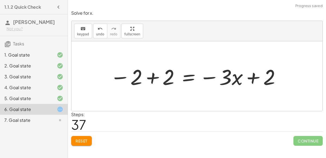
click at [152, 78] on div at bounding box center [195, 76] width 176 height 28
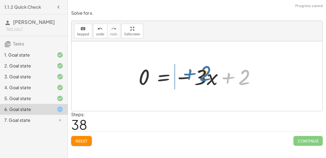
drag, startPoint x: 247, startPoint y: 77, endPoint x: 208, endPoint y: 75, distance: 39.2
click at [208, 75] on div at bounding box center [199, 76] width 127 height 28
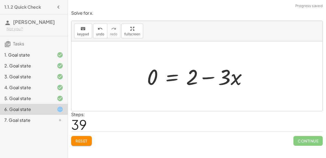
click at [170, 76] on div at bounding box center [199, 76] width 110 height 28
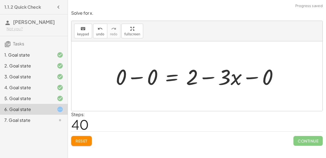
click at [137, 83] on div at bounding box center [199, 76] width 172 height 28
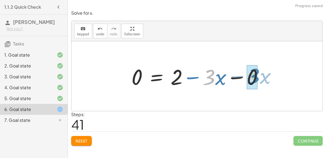
drag, startPoint x: 215, startPoint y: 73, endPoint x: 262, endPoint y: 72, distance: 47.5
click at [262, 72] on div at bounding box center [199, 76] width 141 height 28
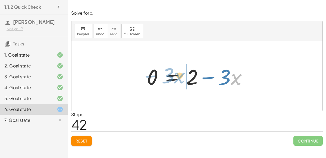
drag, startPoint x: 237, startPoint y: 81, endPoint x: 183, endPoint y: 80, distance: 53.8
click at [183, 80] on div at bounding box center [199, 76] width 110 height 28
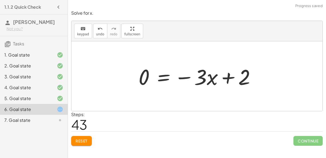
click at [161, 78] on div at bounding box center [199, 76] width 127 height 28
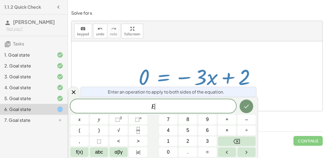
click at [124, 59] on div at bounding box center [196, 76] width 251 height 70
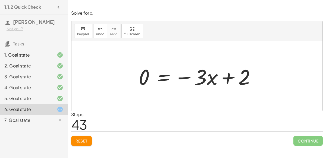
click at [157, 74] on div at bounding box center [199, 76] width 127 height 28
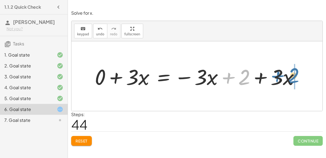
drag, startPoint x: 250, startPoint y: 75, endPoint x: 299, endPoint y: 73, distance: 49.5
click at [299, 73] on div at bounding box center [199, 76] width 214 height 28
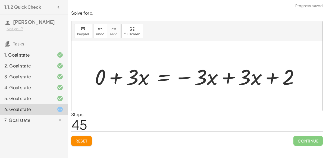
click at [228, 76] on div at bounding box center [199, 76] width 214 height 28
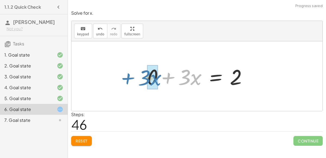
drag, startPoint x: 168, startPoint y: 80, endPoint x: 125, endPoint y: 80, distance: 42.4
click at [125, 80] on div "+ · 6 · x − 10 = − 8 + · 3 · x + · 2 · 3 · x − · 2 · 5 = − 8 + · 3 · x · ( + · …" at bounding box center [196, 76] width 251 height 70
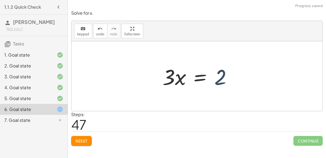
click at [221, 75] on div at bounding box center [199, 76] width 79 height 28
click at [191, 81] on div at bounding box center [199, 76] width 79 height 28
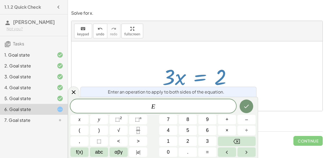
click at [168, 56] on div at bounding box center [196, 76] width 251 height 70
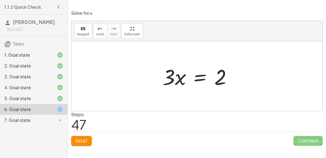
click at [196, 76] on div at bounding box center [199, 76] width 79 height 28
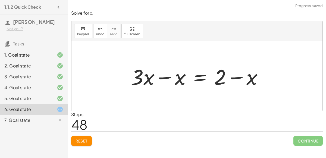
click at [161, 75] on div at bounding box center [199, 76] width 142 height 28
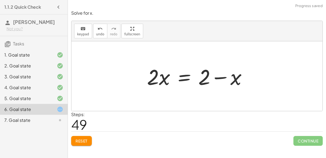
click at [178, 79] on div at bounding box center [199, 76] width 110 height 28
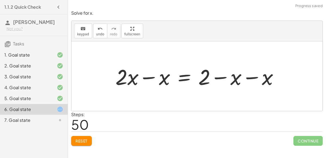
click at [143, 77] on div at bounding box center [199, 76] width 172 height 28
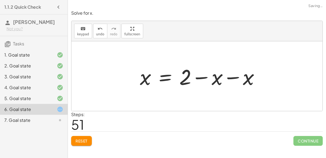
click at [247, 76] on div at bounding box center [201, 76] width 129 height 28
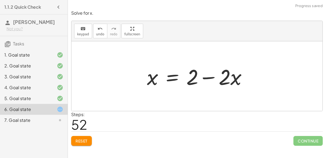
click at [176, 77] on div at bounding box center [199, 76] width 110 height 28
click at [146, 83] on div at bounding box center [199, 76] width 172 height 28
click at [163, 80] on div at bounding box center [208, 76] width 153 height 28
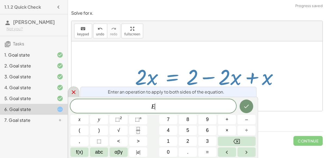
click at [68, 90] on div at bounding box center [73, 91] width 11 height 11
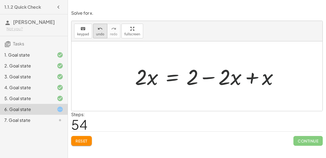
click at [94, 32] on button "undo undo" at bounding box center [100, 31] width 14 height 15
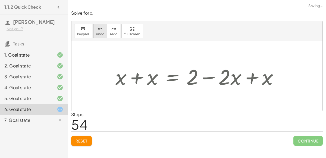
click at [94, 32] on button "undo undo" at bounding box center [100, 31] width 14 height 15
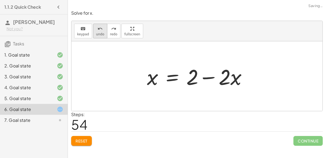
click at [103, 27] on button "undo undo" at bounding box center [100, 31] width 14 height 15
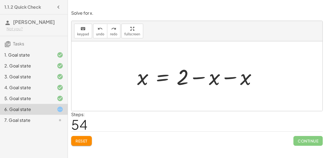
click at [162, 75] on div at bounding box center [198, 76] width 129 height 28
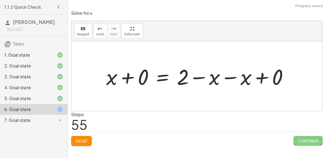
click at [142, 77] on div at bounding box center [198, 76] width 191 height 28
click at [279, 74] on div at bounding box center [214, 76] width 160 height 28
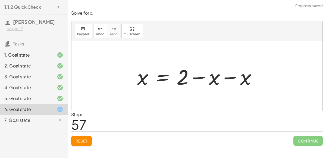
click at [165, 78] on div at bounding box center [198, 76] width 129 height 28
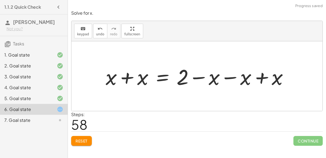
click at [124, 72] on div at bounding box center [199, 76] width 192 height 28
click at [159, 74] on div at bounding box center [208, 76] width 172 height 28
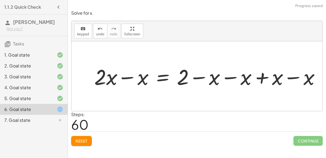
click at [127, 83] on div at bounding box center [208, 76] width 235 height 28
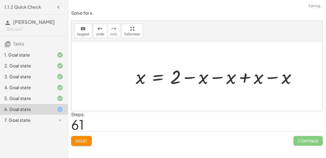
click at [272, 73] on div at bounding box center [218, 76] width 170 height 25
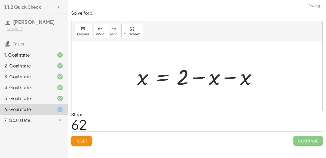
click at [232, 80] on div at bounding box center [198, 76] width 129 height 28
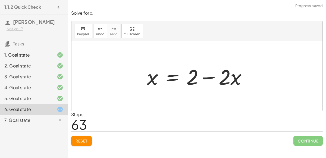
click at [209, 80] on div at bounding box center [199, 76] width 110 height 28
click at [166, 78] on div at bounding box center [199, 76] width 110 height 28
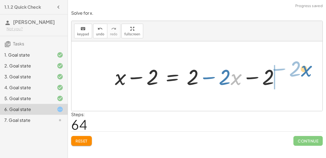
drag, startPoint x: 232, startPoint y: 79, endPoint x: 306, endPoint y: 71, distance: 74.0
click at [306, 71] on div "+ · 6 · x − 10 = − 8 + · 3 · x + · 2 · 3 · x − · 2 · 5 = − 8 + · 3 · x · ( + · …" at bounding box center [196, 76] width 251 height 70
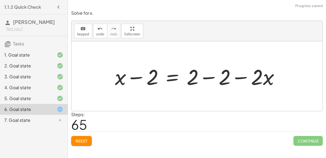
click at [224, 83] on div at bounding box center [199, 76] width 174 height 28
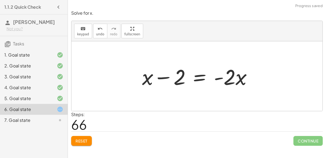
click at [169, 78] on div at bounding box center [199, 76] width 120 height 28
click at [201, 79] on div at bounding box center [199, 76] width 120 height 28
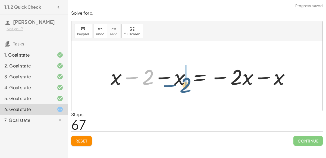
drag, startPoint x: 149, startPoint y: 77, endPoint x: 187, endPoint y: 86, distance: 38.9
click at [187, 86] on div at bounding box center [202, 76] width 189 height 28
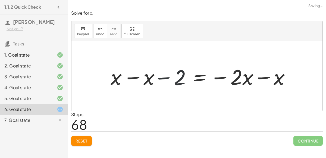
click at [131, 81] on div at bounding box center [202, 76] width 189 height 28
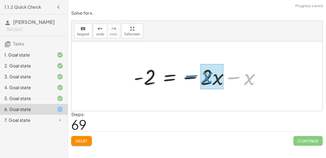
drag, startPoint x: 247, startPoint y: 76, endPoint x: 205, endPoint y: 74, distance: 41.9
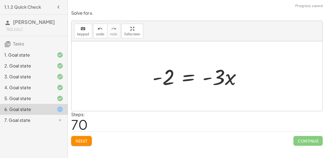
click at [186, 75] on div at bounding box center [199, 76] width 99 height 28
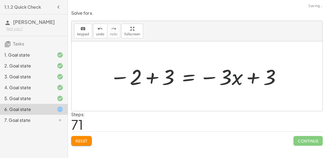
click at [153, 74] on div at bounding box center [195, 76] width 177 height 28
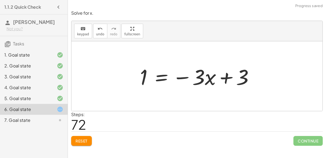
click at [216, 82] on div at bounding box center [199, 76] width 124 height 28
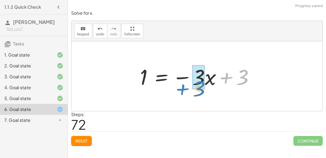
drag, startPoint x: 237, startPoint y: 77, endPoint x: 194, endPoint y: 87, distance: 44.1
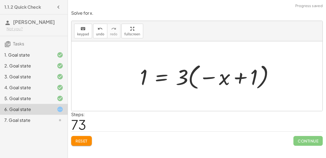
click at [186, 80] on div at bounding box center [209, 76] width 144 height 30
click at [242, 79] on div at bounding box center [209, 76] width 144 height 30
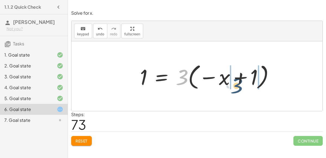
drag, startPoint x: 183, startPoint y: 78, endPoint x: 238, endPoint y: 86, distance: 55.8
click at [238, 86] on div at bounding box center [209, 76] width 144 height 30
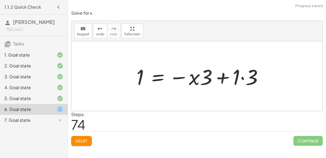
click at [206, 79] on div at bounding box center [202, 76] width 136 height 28
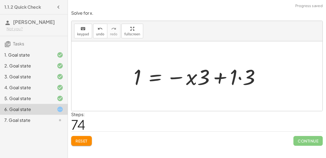
click at [243, 73] on div at bounding box center [199, 76] width 136 height 28
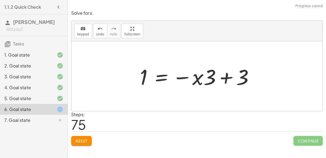
click at [21, 117] on div "7. Goal state" at bounding box center [26, 120] width 44 height 7
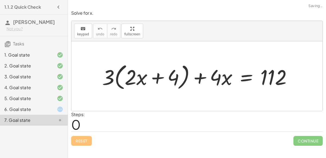
click at [148, 75] on div at bounding box center [198, 76] width 199 height 31
click at [235, 80] on div at bounding box center [198, 76] width 199 height 31
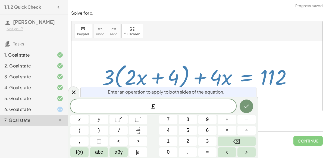
click at [265, 54] on div at bounding box center [196, 76] width 251 height 70
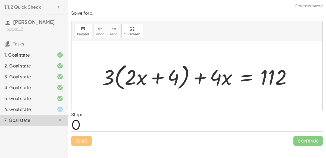
click at [109, 72] on div at bounding box center [198, 76] width 199 height 31
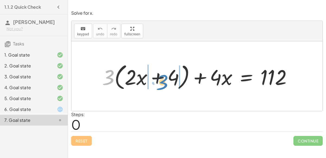
drag, startPoint x: 111, startPoint y: 76, endPoint x: 167, endPoint y: 81, distance: 55.6
click at [167, 81] on div at bounding box center [198, 76] width 199 height 31
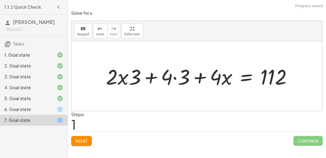
click at [167, 81] on div at bounding box center [201, 75] width 196 height 27
click at [182, 76] on div at bounding box center [201, 75] width 196 height 27
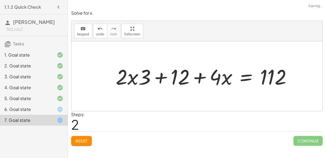
click at [135, 74] on div at bounding box center [206, 75] width 186 height 27
drag, startPoint x: 142, startPoint y: 80, endPoint x: 123, endPoint y: 79, distance: 18.8
click at [140, 81] on div at bounding box center [212, 75] width 174 height 27
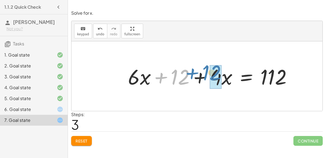
drag, startPoint x: 184, startPoint y: 79, endPoint x: 215, endPoint y: 75, distance: 31.0
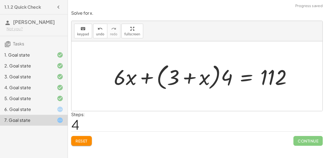
click at [178, 78] on div at bounding box center [205, 76] width 188 height 31
click at [225, 74] on div at bounding box center [205, 76] width 188 height 31
click at [193, 75] on div at bounding box center [205, 76] width 188 height 31
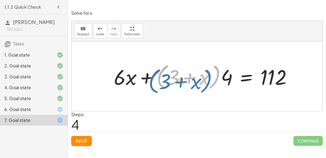
drag, startPoint x: 212, startPoint y: 74, endPoint x: 211, endPoint y: 80, distance: 5.8
click at [211, 80] on div at bounding box center [205, 76] width 188 height 31
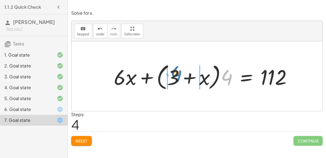
drag, startPoint x: 226, startPoint y: 79, endPoint x: 174, endPoint y: 75, distance: 51.5
click at [174, 75] on div at bounding box center [205, 76] width 188 height 31
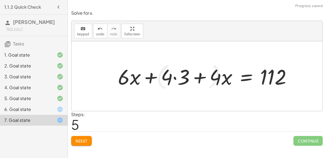
click at [174, 78] on div at bounding box center [207, 75] width 184 height 27
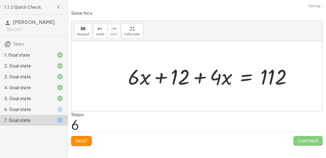
click at [165, 80] on div at bounding box center [212, 75] width 174 height 27
drag, startPoint x: 215, startPoint y: 76, endPoint x: 134, endPoint y: 76, distance: 81.8
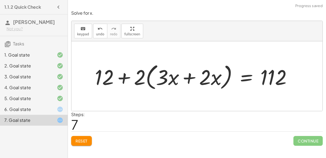
click at [126, 80] on div at bounding box center [195, 76] width 207 height 31
click at [136, 79] on div at bounding box center [195, 76] width 207 height 31
click at [180, 73] on div at bounding box center [195, 76] width 207 height 31
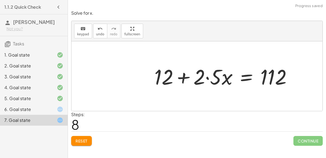
click at [195, 79] on div at bounding box center [225, 75] width 147 height 27
click at [269, 74] on div at bounding box center [225, 75] width 147 height 27
click at [242, 78] on div at bounding box center [225, 75] width 147 height 27
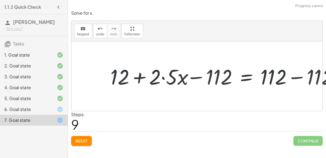
click at [292, 73] on div at bounding box center [225, 75] width 240 height 27
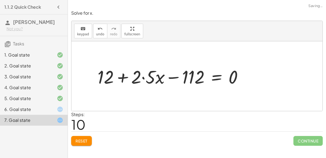
click at [175, 76] on div at bounding box center [172, 76] width 155 height 24
click at [130, 80] on div at bounding box center [172, 76] width 155 height 24
click at [124, 78] on div at bounding box center [172, 76] width 155 height 24
click at [149, 79] on div at bounding box center [172, 76] width 155 height 24
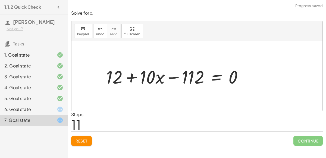
click at [131, 77] on div at bounding box center [176, 76] width 146 height 24
click at [218, 77] on div at bounding box center [176, 76] width 146 height 24
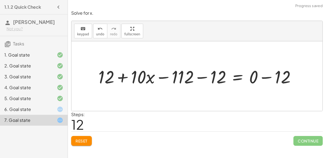
click at [275, 78] on div at bounding box center [199, 75] width 207 height 23
click at [235, 78] on div at bounding box center [191, 75] width 190 height 23
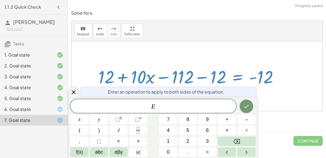
click at [224, 81] on div at bounding box center [191, 75] width 190 height 23
click at [218, 48] on div at bounding box center [196, 76] width 251 height 70
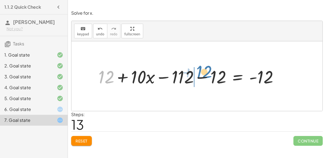
drag, startPoint x: 101, startPoint y: 77, endPoint x: 199, endPoint y: 73, distance: 98.7
click at [199, 73] on div at bounding box center [191, 75] width 190 height 23
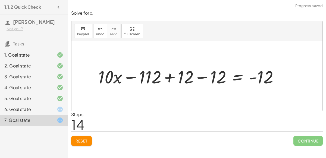
click at [213, 73] on div at bounding box center [191, 75] width 190 height 23
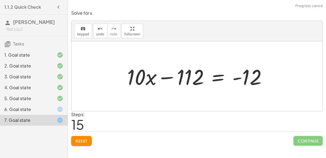
click at [219, 74] on div at bounding box center [198, 76] width 149 height 28
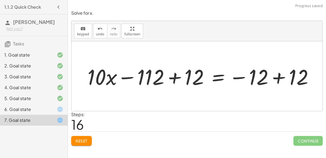
click at [278, 71] on div at bounding box center [202, 76] width 235 height 28
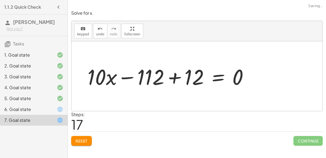
click at [171, 83] on div at bounding box center [170, 76] width 171 height 28
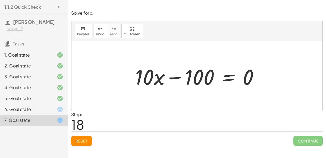
click at [256, 76] on div at bounding box center [199, 76] width 133 height 28
click at [252, 75] on div at bounding box center [199, 76] width 133 height 28
click at [247, 76] on div at bounding box center [199, 76] width 133 height 28
click at [182, 82] on div at bounding box center [199, 76] width 133 height 28
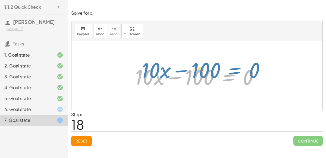
drag, startPoint x: 228, startPoint y: 75, endPoint x: 235, endPoint y: 68, distance: 10.2
click at [235, 68] on div at bounding box center [199, 76] width 133 height 28
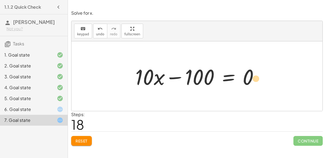
drag, startPoint x: 150, startPoint y: 70, endPoint x: 262, endPoint y: 71, distance: 111.6
click at [262, 71] on div at bounding box center [199, 76] width 133 height 28
click at [197, 80] on div at bounding box center [199, 76] width 133 height 28
click at [231, 74] on div at bounding box center [199, 76] width 133 height 28
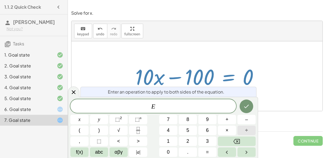
click at [238, 127] on button "÷" at bounding box center [246, 130] width 18 height 10
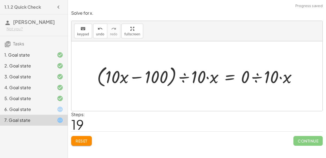
click at [181, 69] on div at bounding box center [198, 76] width 209 height 25
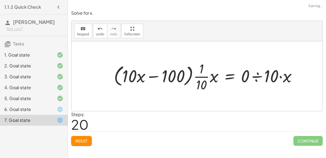
click at [202, 77] on div at bounding box center [207, 76] width 193 height 34
click at [266, 76] on div at bounding box center [207, 76] width 193 height 34
click at [241, 81] on div at bounding box center [190, 76] width 159 height 34
click at [250, 78] on div at bounding box center [186, 76] width 151 height 34
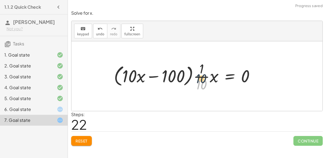
drag, startPoint x: 197, startPoint y: 84, endPoint x: 197, endPoint y: 75, distance: 9.0
click at [197, 75] on div at bounding box center [186, 76] width 151 height 34
click at [217, 77] on div at bounding box center [186, 76] width 151 height 34
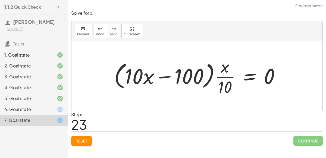
click at [244, 89] on div at bounding box center [198, 76] width 175 height 42
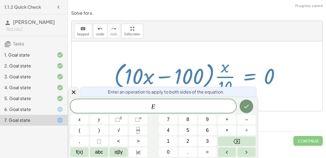
click at [217, 76] on div at bounding box center [198, 76] width 175 height 42
click at [78, 90] on div at bounding box center [73, 91] width 11 height 11
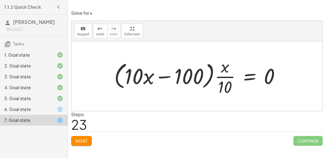
click at [224, 71] on div at bounding box center [198, 76] width 175 height 42
click at [223, 74] on div at bounding box center [198, 76] width 175 height 42
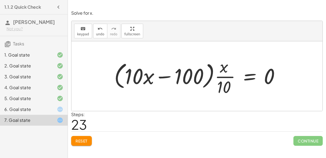
click at [223, 74] on div at bounding box center [198, 76] width 175 height 42
drag, startPoint x: 136, startPoint y: 79, endPoint x: 227, endPoint y: 72, distance: 91.2
click at [227, 72] on div at bounding box center [198, 76] width 175 height 42
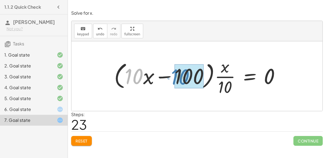
drag, startPoint x: 138, startPoint y: 72, endPoint x: 186, endPoint y: 74, distance: 48.6
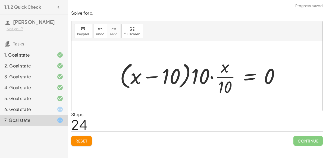
click at [178, 80] on div at bounding box center [202, 76] width 170 height 42
click at [196, 76] on div at bounding box center [202, 76] width 170 height 42
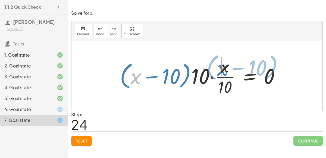
drag, startPoint x: 131, startPoint y: 80, endPoint x: 216, endPoint y: 72, distance: 86.2
click at [216, 72] on div at bounding box center [202, 76] width 170 height 42
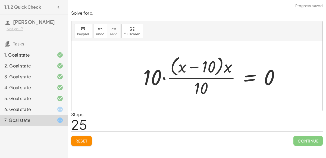
click at [208, 77] on div at bounding box center [213, 76] width 146 height 44
click at [205, 76] on div at bounding box center [213, 76] width 146 height 44
click at [204, 70] on div at bounding box center [213, 76] width 146 height 44
click at [206, 91] on div at bounding box center [213, 76] width 146 height 44
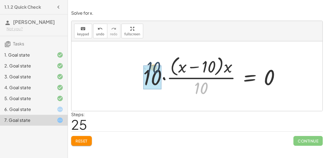
drag, startPoint x: 203, startPoint y: 89, endPoint x: 153, endPoint y: 76, distance: 52.1
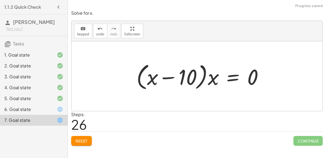
click at [183, 79] on div at bounding box center [202, 76] width 137 height 31
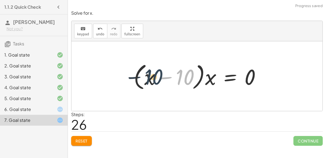
drag, startPoint x: 183, startPoint y: 79, endPoint x: 150, endPoint y: 86, distance: 33.5
click at [150, 86] on div at bounding box center [199, 76] width 137 height 31
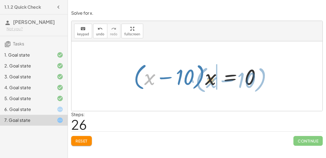
drag, startPoint x: 144, startPoint y: 79, endPoint x: 206, endPoint y: 82, distance: 61.7
click at [206, 82] on div at bounding box center [199, 76] width 137 height 31
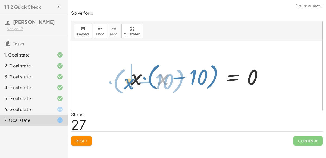
drag, startPoint x: 162, startPoint y: 78, endPoint x: 128, endPoint y: 83, distance: 33.8
click at [128, 83] on div at bounding box center [199, 76] width 142 height 31
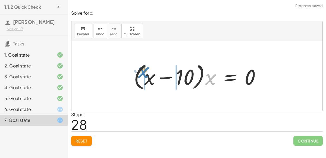
drag, startPoint x: 212, startPoint y: 80, endPoint x: 146, endPoint y: 78, distance: 66.8
click at [146, 78] on div at bounding box center [199, 76] width 137 height 31
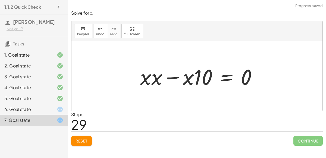
click at [161, 82] on div at bounding box center [200, 76] width 126 height 28
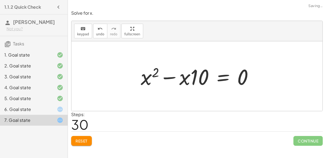
click at [181, 80] on div at bounding box center [199, 76] width 122 height 28
click at [194, 81] on div at bounding box center [199, 76] width 122 height 28
drag, startPoint x: 241, startPoint y: 73, endPoint x: 234, endPoint y: 76, distance: 7.7
click at [234, 76] on div at bounding box center [199, 76] width 122 height 28
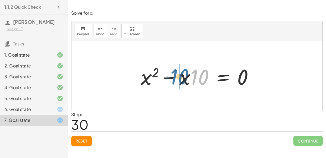
drag, startPoint x: 204, startPoint y: 77, endPoint x: 182, endPoint y: 75, distance: 21.8
click at [182, 75] on div at bounding box center [199, 76] width 122 height 28
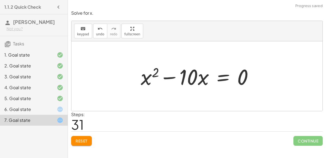
click at [199, 77] on div at bounding box center [199, 76] width 122 height 28
click at [140, 78] on div at bounding box center [199, 76] width 122 height 28
click at [141, 79] on div at bounding box center [199, 76] width 122 height 28
drag, startPoint x: 155, startPoint y: 72, endPoint x: 143, endPoint y: 77, distance: 12.4
click at [143, 77] on div at bounding box center [199, 76] width 122 height 28
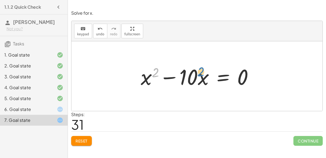
drag, startPoint x: 156, startPoint y: 73, endPoint x: 204, endPoint y: 71, distance: 47.8
click at [204, 71] on div at bounding box center [199, 76] width 122 height 28
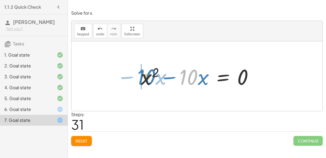
drag, startPoint x: 196, startPoint y: 76, endPoint x: 148, endPoint y: 75, distance: 47.5
click at [148, 75] on div at bounding box center [199, 76] width 122 height 28
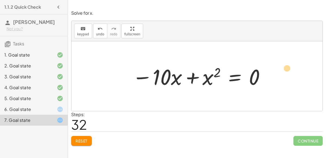
drag, startPoint x: 162, startPoint y: 80, endPoint x: 257, endPoint y: 76, distance: 95.4
click at [257, 76] on div at bounding box center [199, 76] width 139 height 28
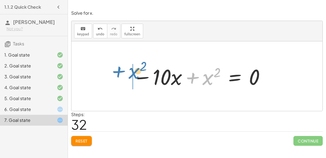
drag, startPoint x: 206, startPoint y: 78, endPoint x: 132, endPoint y: 71, distance: 74.2
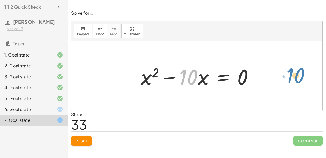
drag, startPoint x: 195, startPoint y: 78, endPoint x: 300, endPoint y: 71, distance: 105.3
click at [300, 71] on div "+ · 3 · ( + · 2 · x + 4 ) + · 4 · x = 112 + · 2 · x · 3 + · 4 · 3 + · 4 · x = 1…" at bounding box center [196, 76] width 251 height 70
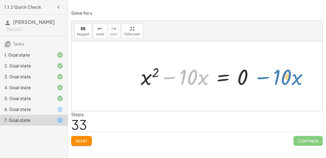
drag, startPoint x: 198, startPoint y: 80, endPoint x: 292, endPoint y: 80, distance: 94.0
click at [292, 80] on div "+ · 3 · ( + · 2 · x + 4 ) + · 4 · x = 112 + · 2 · x · 3 + · 4 · 3 + · 4 · x = 1…" at bounding box center [196, 76] width 251 height 70
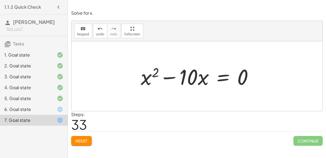
click at [218, 80] on div at bounding box center [199, 76] width 122 height 28
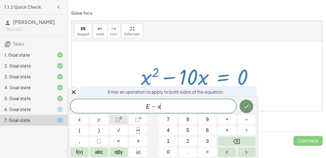
click at [122, 120] on button "⬚ 2" at bounding box center [118, 120] width 18 height 10
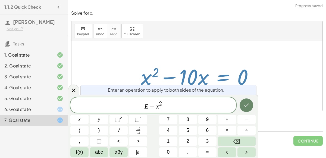
click at [248, 104] on icon "Done" at bounding box center [246, 105] width 5 height 4
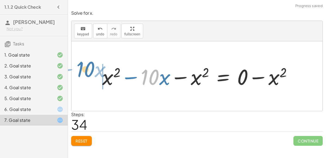
drag, startPoint x: 155, startPoint y: 77, endPoint x: 89, endPoint y: 69, distance: 65.6
click at [89, 69] on div "+ · 3 · ( + · 2 · x + 4 ) + · 4 · x = 112 + · 2 · x · 3 + · 4 · 3 + · 4 · x = 1…" at bounding box center [196, 76] width 251 height 70
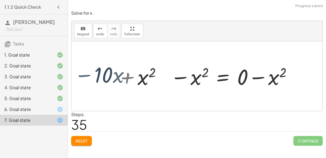
click at [180, 76] on div at bounding box center [187, 76] width 216 height 28
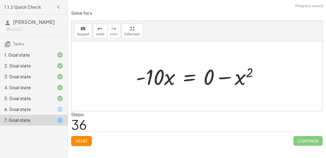
click at [224, 83] on div at bounding box center [199, 76] width 132 height 28
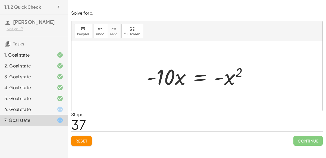
click at [205, 75] on div at bounding box center [199, 76] width 111 height 28
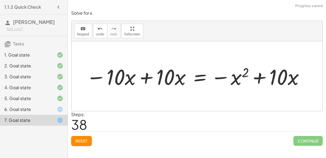
click at [155, 78] on div at bounding box center [195, 76] width 224 height 28
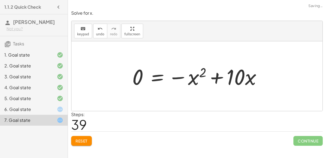
click at [225, 73] on div at bounding box center [199, 76] width 139 height 28
click at [150, 80] on div at bounding box center [199, 76] width 139 height 28
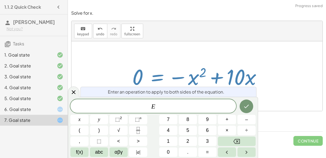
click at [142, 78] on div at bounding box center [199, 76] width 139 height 28
click at [73, 91] on icon at bounding box center [74, 92] width 4 height 4
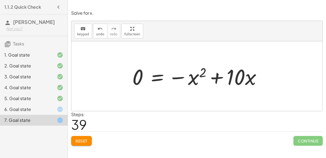
click at [139, 76] on div at bounding box center [199, 76] width 139 height 28
drag, startPoint x: 197, startPoint y: 72, endPoint x: 142, endPoint y: 74, distance: 55.7
click at [142, 74] on div at bounding box center [199, 76] width 139 height 28
drag, startPoint x: 141, startPoint y: 74, endPoint x: 202, endPoint y: 80, distance: 60.9
click at [202, 80] on div at bounding box center [199, 76] width 139 height 28
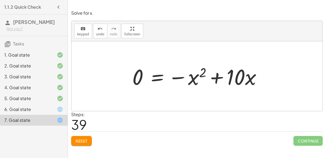
click at [158, 76] on div at bounding box center [199, 76] width 139 height 28
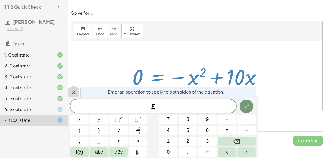
click at [71, 88] on div at bounding box center [73, 91] width 11 height 11
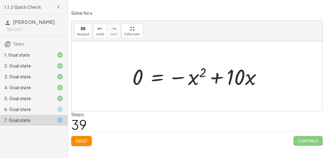
click at [159, 78] on div at bounding box center [199, 76] width 139 height 28
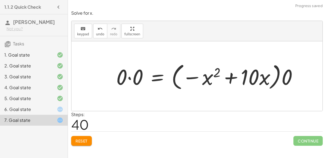
click at [126, 84] on div at bounding box center [209, 76] width 191 height 31
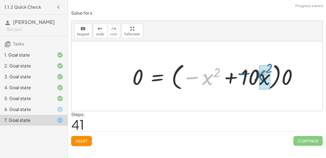
drag, startPoint x: 206, startPoint y: 83, endPoint x: 258, endPoint y: 79, distance: 52.8
click at [258, 79] on div at bounding box center [217, 76] width 175 height 31
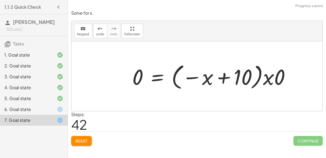
click at [251, 81] on div at bounding box center [214, 76] width 168 height 30
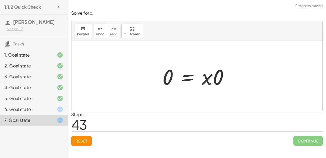
click at [170, 71] on div at bounding box center [198, 76] width 76 height 28
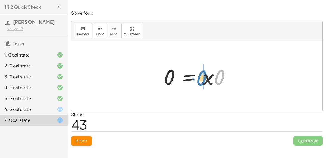
drag, startPoint x: 218, startPoint y: 74, endPoint x: 200, endPoint y: 75, distance: 17.7
click at [200, 75] on div at bounding box center [199, 76] width 76 height 28
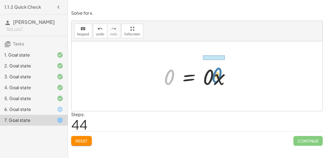
drag, startPoint x: 169, startPoint y: 77, endPoint x: 217, endPoint y: 75, distance: 47.8
click at [217, 75] on div at bounding box center [199, 76] width 76 height 28
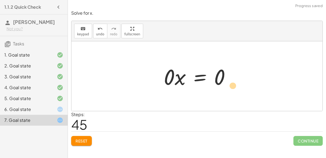
drag, startPoint x: 172, startPoint y: 79, endPoint x: 239, endPoint y: 87, distance: 67.1
click at [239, 87] on div "+ · 3 · ( + · 2 · x + 4 ) + · 4 · x = 112 + · 2 · x · 3 + · 4 · 3 + · 4 · x = 1…" at bounding box center [196, 76] width 251 height 70
click at [200, 77] on div at bounding box center [199, 76] width 76 height 28
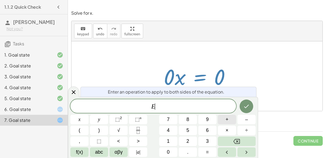
click at [228, 122] on span "+" at bounding box center [226, 119] width 3 height 7
click at [168, 141] on span "1" at bounding box center [168, 140] width 3 height 7
click at [250, 103] on icon "Done" at bounding box center [246, 106] width 7 height 7
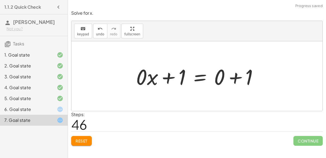
click at [238, 76] on div at bounding box center [199, 76] width 132 height 28
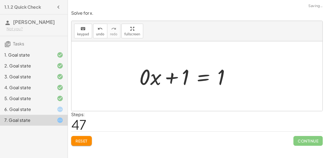
click at [169, 80] on div at bounding box center [187, 76] width 100 height 28
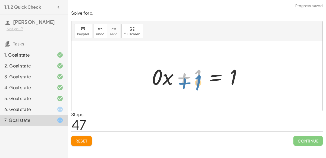
drag, startPoint x: 194, startPoint y: 81, endPoint x: 194, endPoint y: 87, distance: 5.7
click at [194, 87] on div at bounding box center [199, 76] width 100 height 28
click at [213, 79] on div at bounding box center [199, 76] width 100 height 28
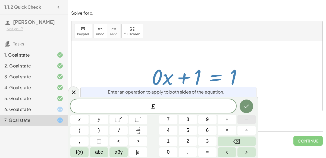
click at [250, 117] on button "–" at bounding box center [246, 120] width 18 height 10
click at [167, 142] on span "1" at bounding box center [168, 140] width 3 height 7
click at [247, 102] on button "Done" at bounding box center [247, 106] width 14 height 14
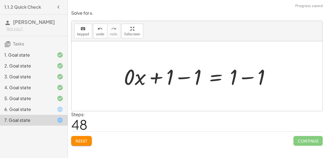
click at [247, 80] on div at bounding box center [199, 76] width 156 height 28
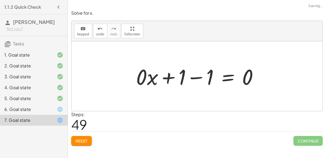
click at [194, 77] on div at bounding box center [199, 76] width 132 height 28
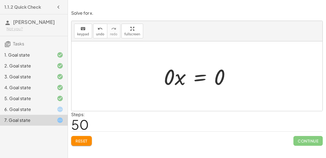
click at [201, 80] on div at bounding box center [199, 76] width 76 height 28
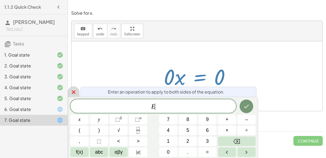
click at [73, 91] on icon at bounding box center [73, 92] width 7 height 7
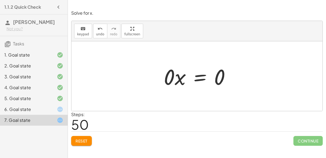
click at [87, 138] on span "Reset" at bounding box center [82, 140] width 12 height 5
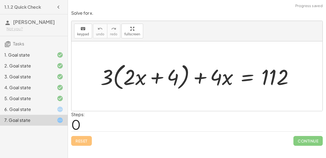
click at [246, 74] on div at bounding box center [199, 76] width 203 height 31
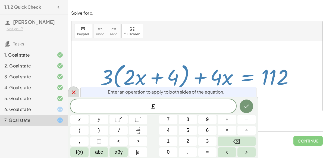
click at [71, 95] on icon at bounding box center [73, 92] width 7 height 7
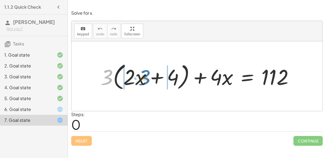
drag, startPoint x: 111, startPoint y: 78, endPoint x: 149, endPoint y: 78, distance: 37.5
click at [149, 78] on div at bounding box center [199, 76] width 203 height 31
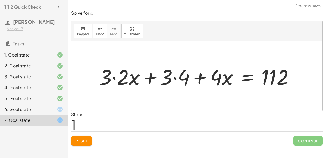
click at [120, 76] on div at bounding box center [198, 76] width 204 height 28
click at [177, 78] on div at bounding box center [207, 76] width 187 height 28
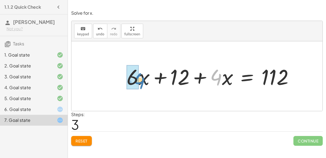
drag, startPoint x: 222, startPoint y: 76, endPoint x: 143, endPoint y: 80, distance: 78.3
click at [143, 80] on div at bounding box center [212, 76] width 177 height 28
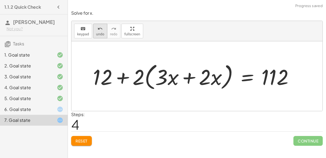
click at [98, 26] on icon "undo" at bounding box center [100, 29] width 5 height 7
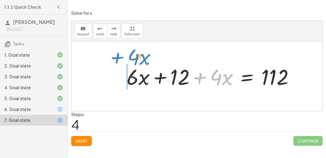
drag, startPoint x: 217, startPoint y: 79, endPoint x: 135, endPoint y: 59, distance: 85.0
click at [135, 59] on div "+ · 3 · ( + · 2 · x + 4 ) + · 4 · x = 112 + · 3 · 2 · x + · 3 · 4 + · 4 · x = 1…" at bounding box center [196, 76] width 251 height 70
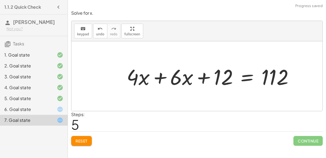
click at [163, 79] on div at bounding box center [212, 76] width 177 height 28
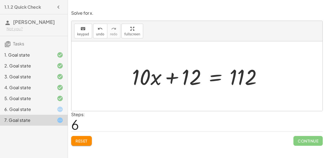
click at [215, 78] on div at bounding box center [198, 76] width 139 height 28
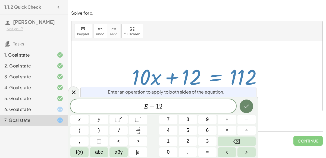
click at [245, 106] on icon "Done" at bounding box center [246, 106] width 7 height 7
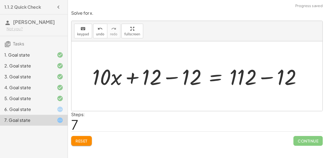
click at [171, 75] on div at bounding box center [199, 76] width 219 height 28
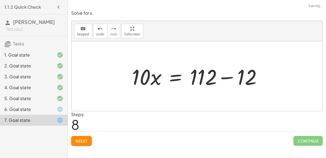
click at [266, 76] on div at bounding box center [198, 76] width 139 height 28
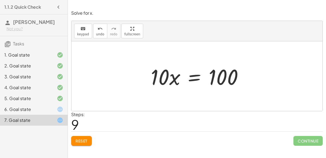
click at [199, 77] on div at bounding box center [199, 76] width 102 height 28
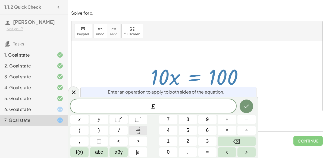
click at [143, 133] on button "Fraction" at bounding box center [138, 130] width 18 height 10
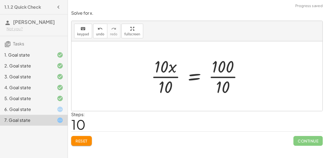
click at [163, 81] on div at bounding box center [198, 76] width 101 height 42
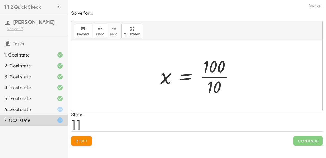
click at [216, 76] on div at bounding box center [199, 76] width 83 height 42
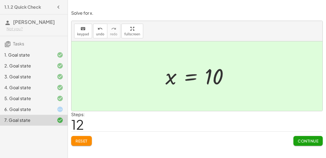
click at [308, 141] on span "Continue" at bounding box center [308, 140] width 21 height 5
